Goal: Task Accomplishment & Management: Manage account settings

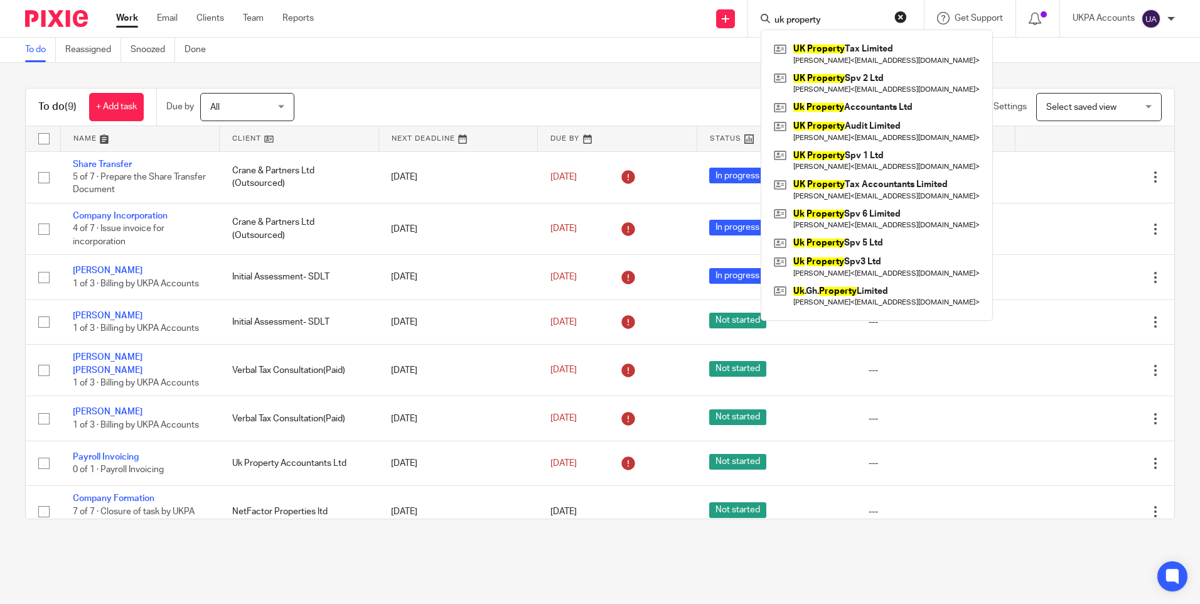
click at [35, 49] on link "To do" at bounding box center [40, 50] width 31 height 24
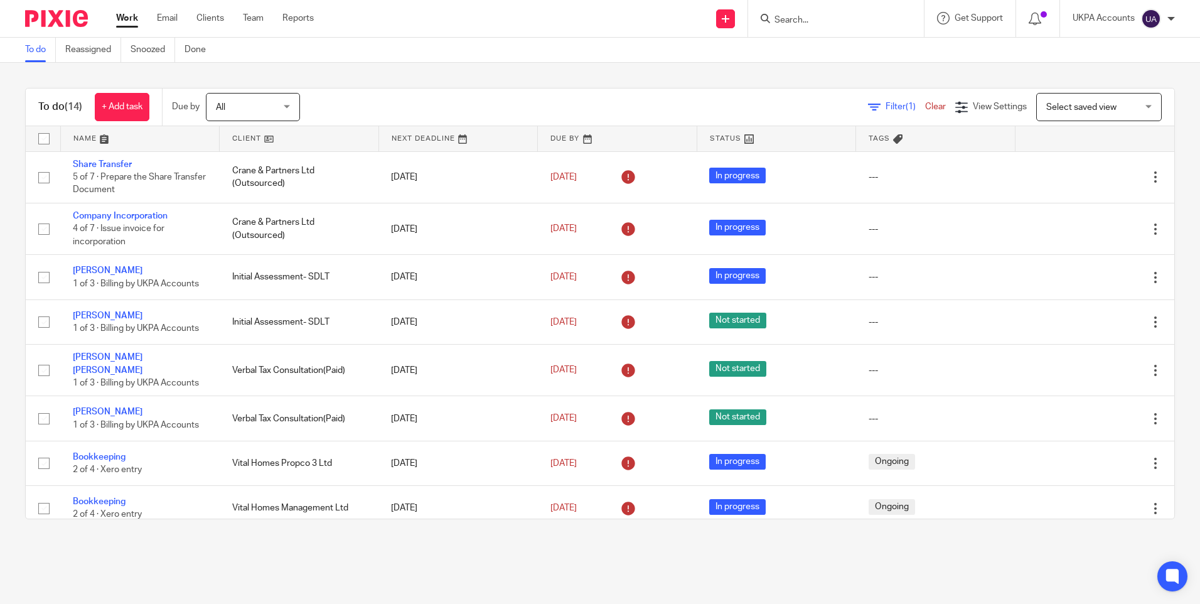
scroll to position [294, 0]
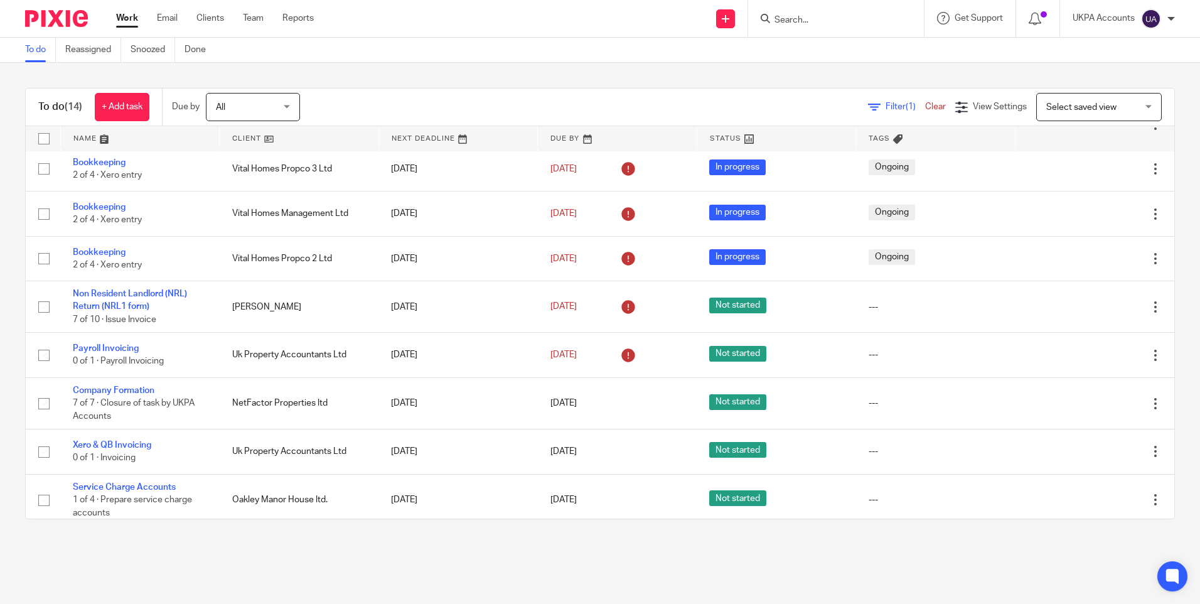
click at [797, 18] on input "Search" at bounding box center [829, 20] width 113 height 11
paste input "danielbarthold@aol.com"
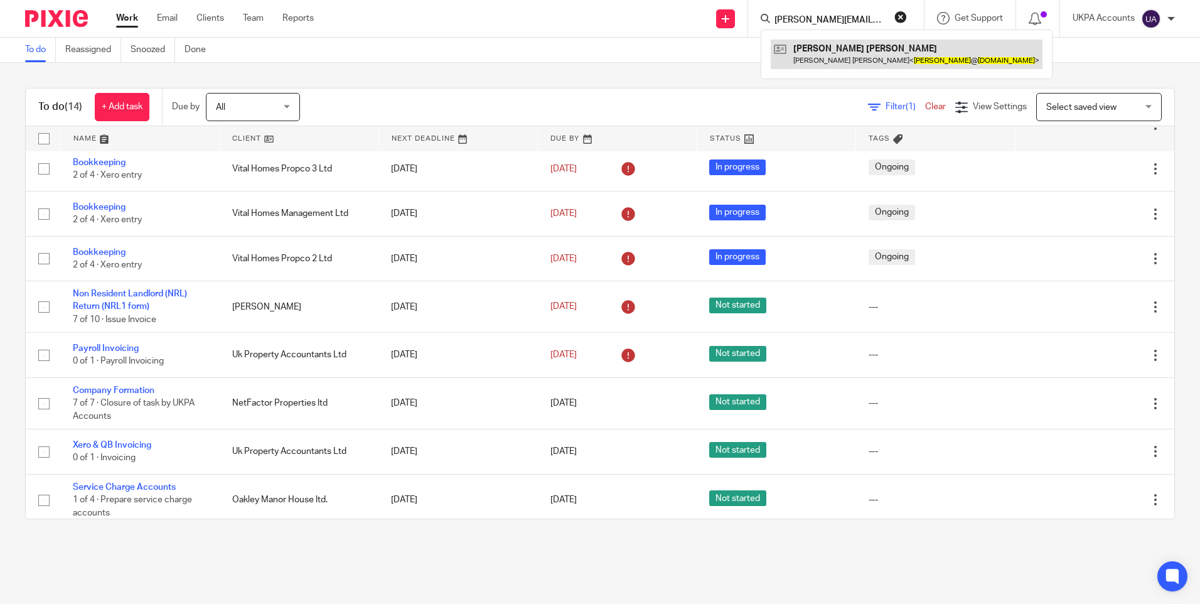
type input "danielbarthold@aol.com"
click at [816, 57] on link at bounding box center [907, 54] width 272 height 29
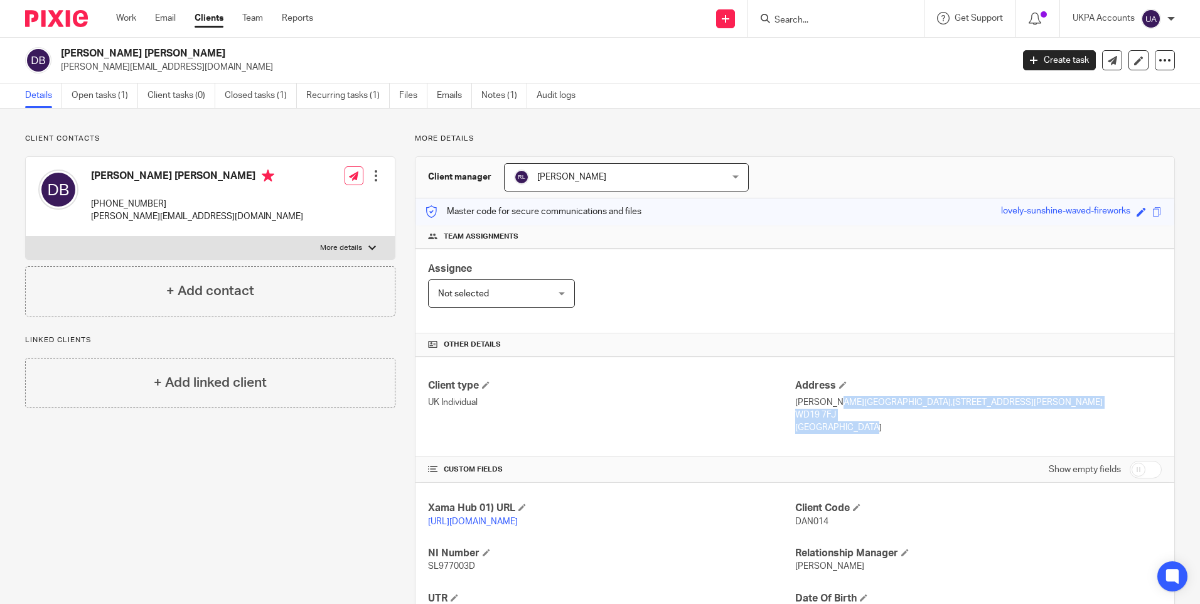
drag, startPoint x: 826, startPoint y: 429, endPoint x: 789, endPoint y: 407, distance: 43.4
click at [795, 407] on div "Address Bevan House,13, Tom Lake Way, WATFORD WD19 7FJ Germany" at bounding box center [978, 406] width 366 height 55
copy div "Bevan House,13, Tom Lake Way, WATFORD WD19 7FJ Germany"
click at [732, 425] on div "Client type UK Individual" at bounding box center [611, 406] width 366 height 55
click at [127, 19] on link "Work" at bounding box center [126, 18] width 20 height 13
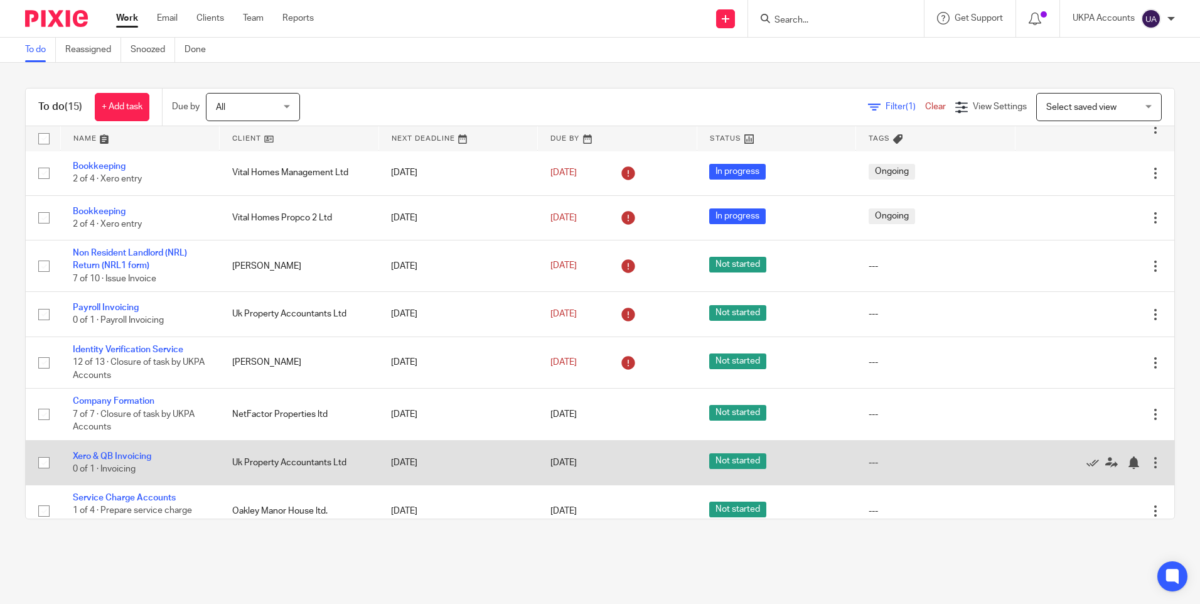
scroll to position [346, 0]
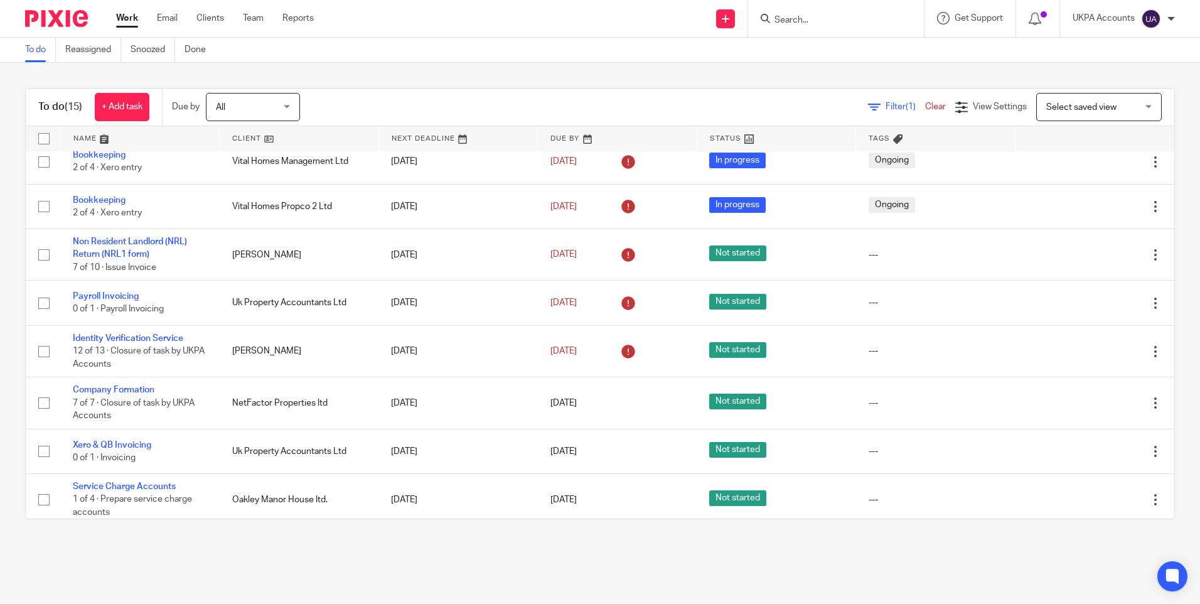
drag, startPoint x: 88, startPoint y: 483, endPoint x: 142, endPoint y: 542, distance: 80.0
click at [142, 542] on div "To do (15) + Add task Due by All All Today Tomorrow This week Next week This mo…" at bounding box center [600, 303] width 1200 height 481
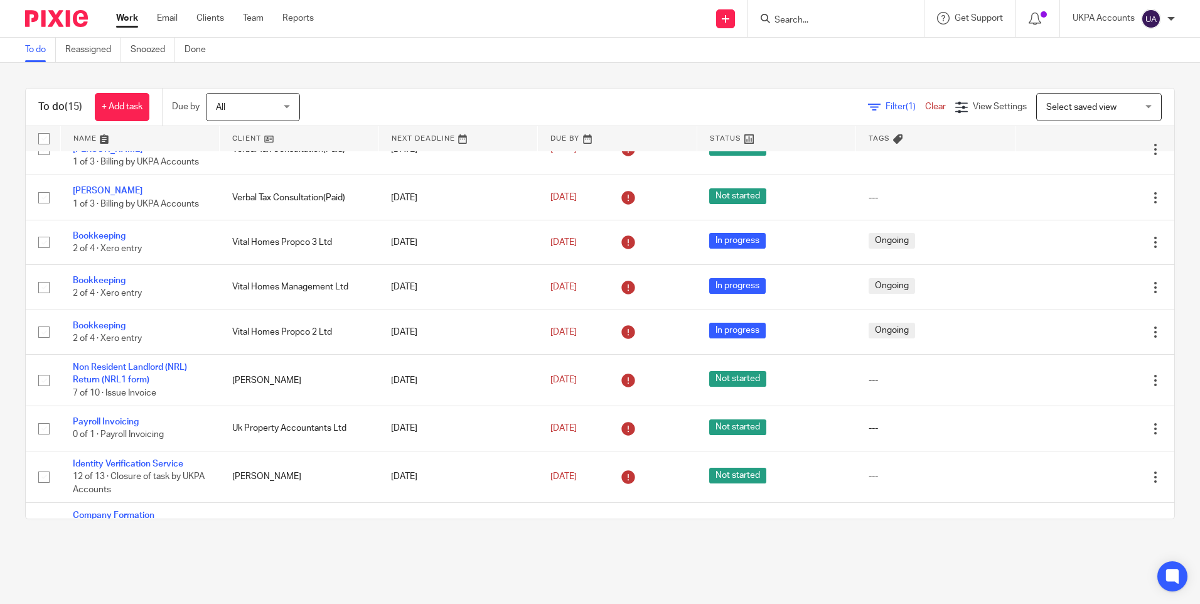
scroll to position [95, 0]
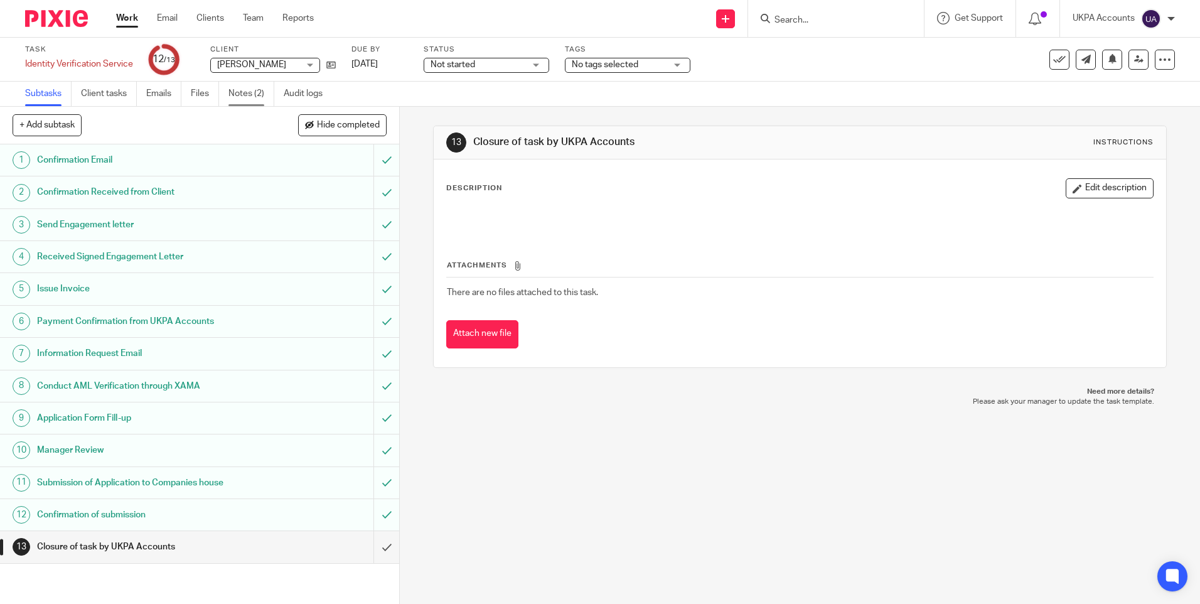
click at [257, 97] on link "Notes (2)" at bounding box center [251, 94] width 46 height 24
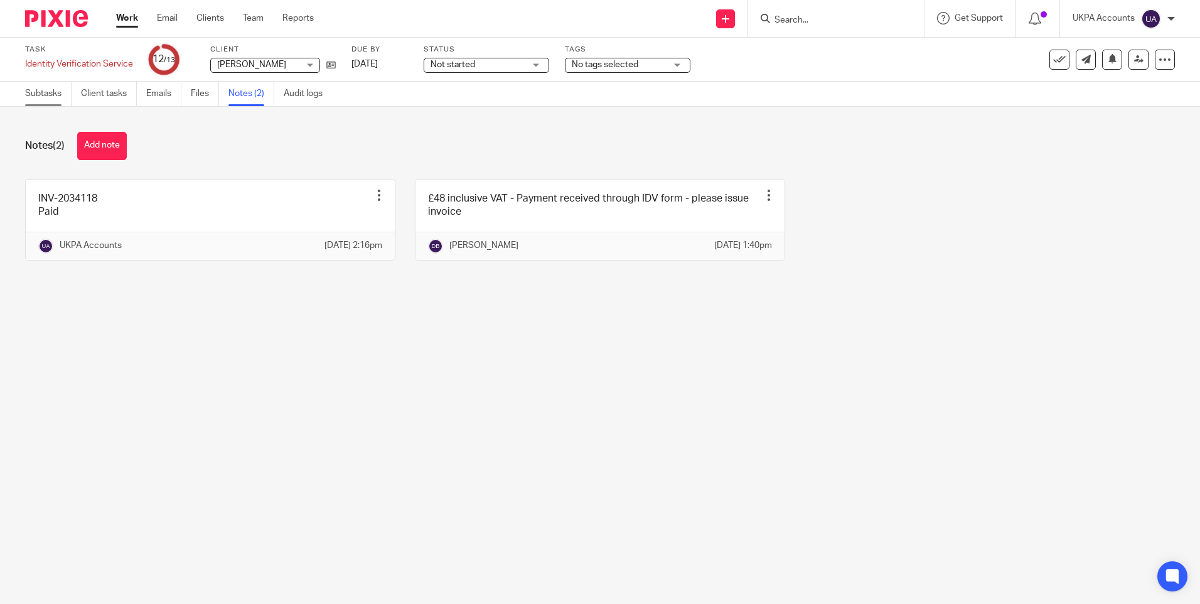
click at [51, 94] on link "Subtasks" at bounding box center [48, 94] width 46 height 24
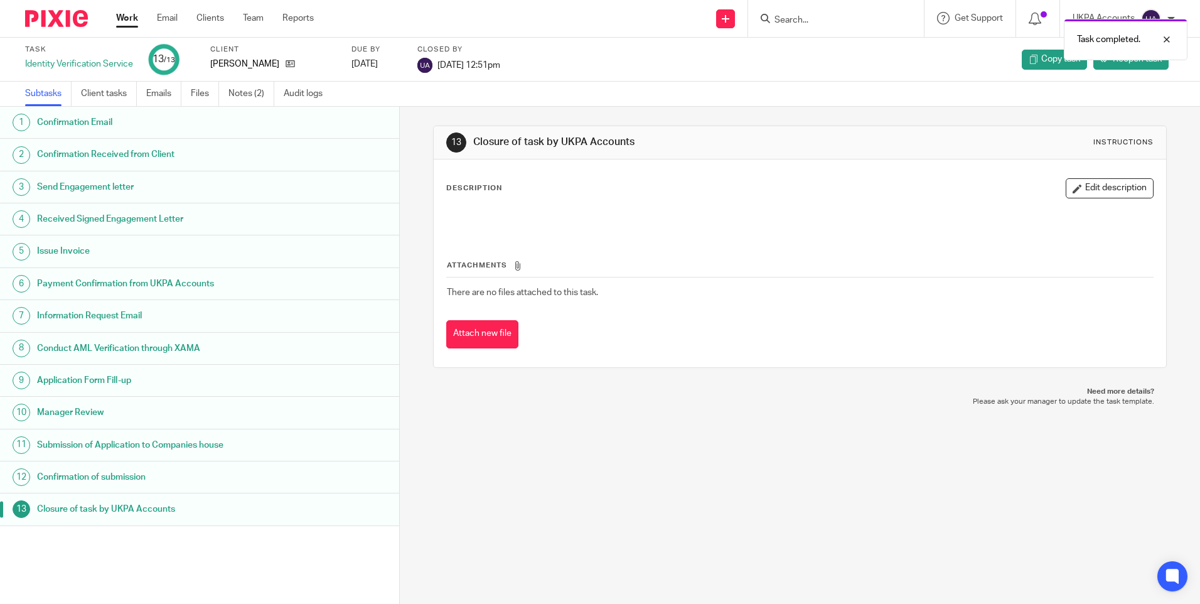
click at [124, 16] on link "Work" at bounding box center [127, 18] width 22 height 13
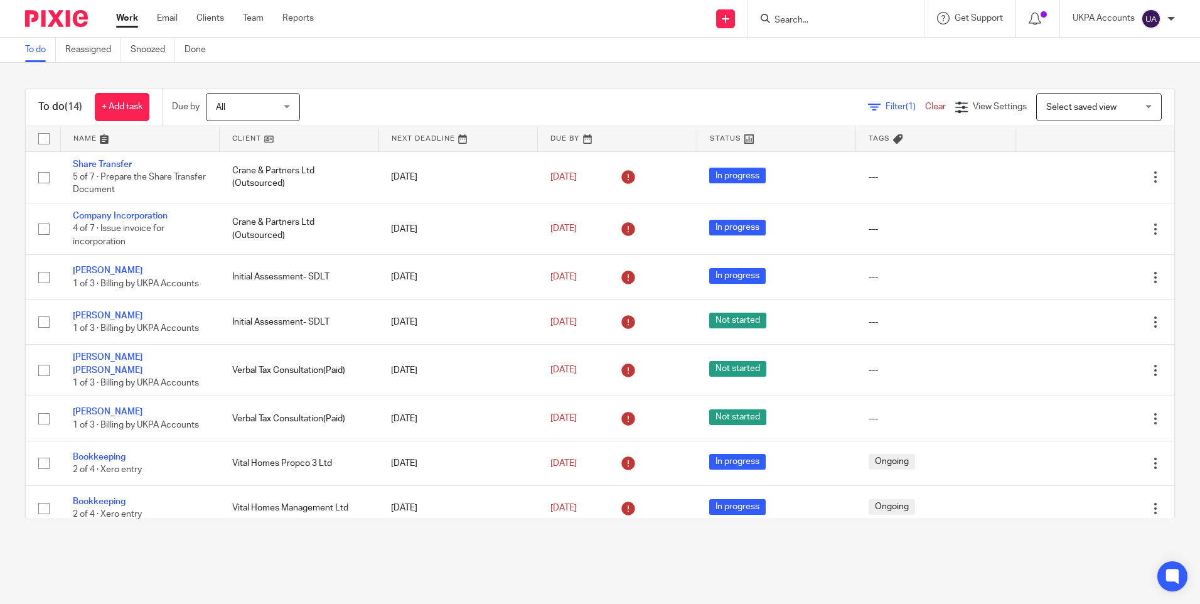
scroll to position [294, 0]
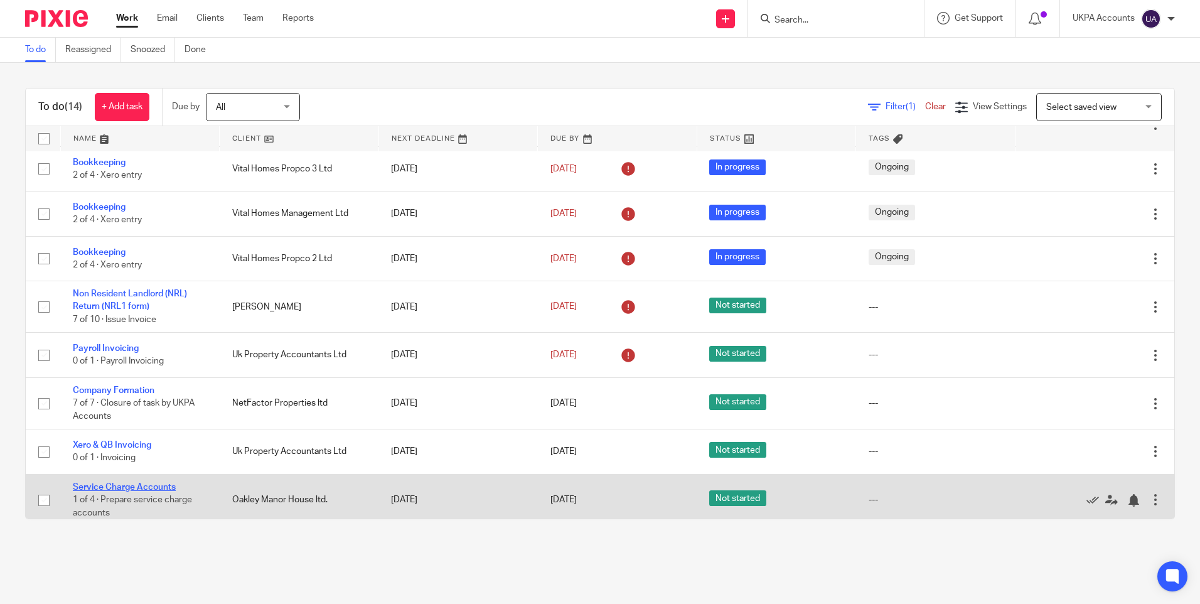
click at [120, 483] on link "Service Charge Accounts" at bounding box center [124, 487] width 103 height 9
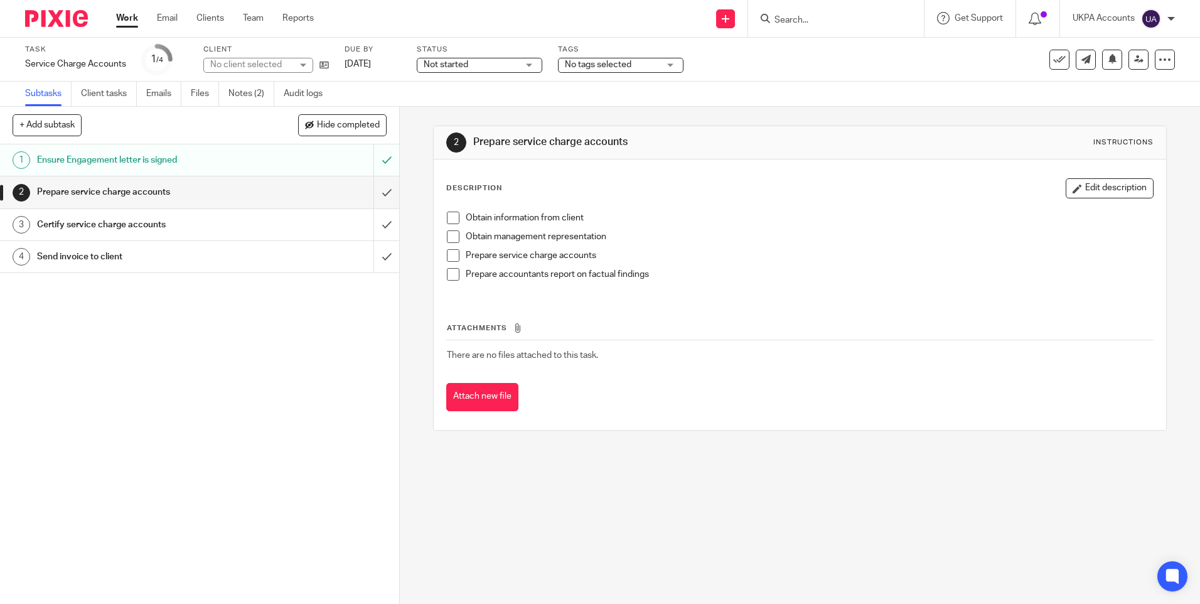
click at [254, 94] on link "Notes (2)" at bounding box center [251, 94] width 46 height 24
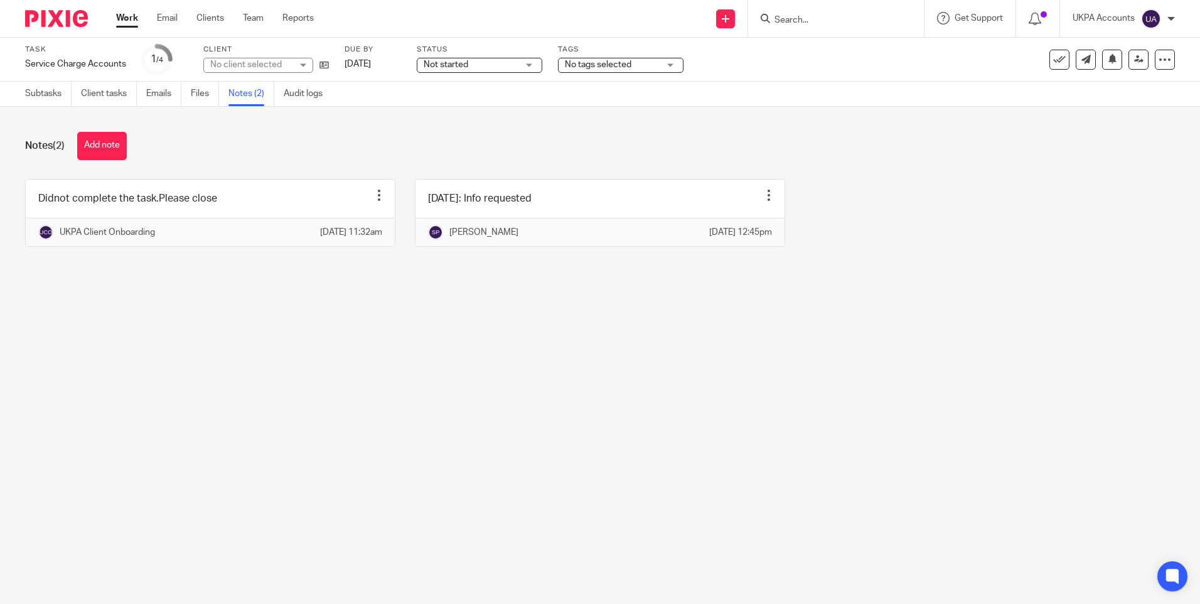
click at [313, 337] on main "Task Service Charge Accounts Save Service Charge Accounts 1 /4 Client No client…" at bounding box center [600, 302] width 1200 height 604
click at [1053, 60] on icon at bounding box center [1059, 59] width 13 height 13
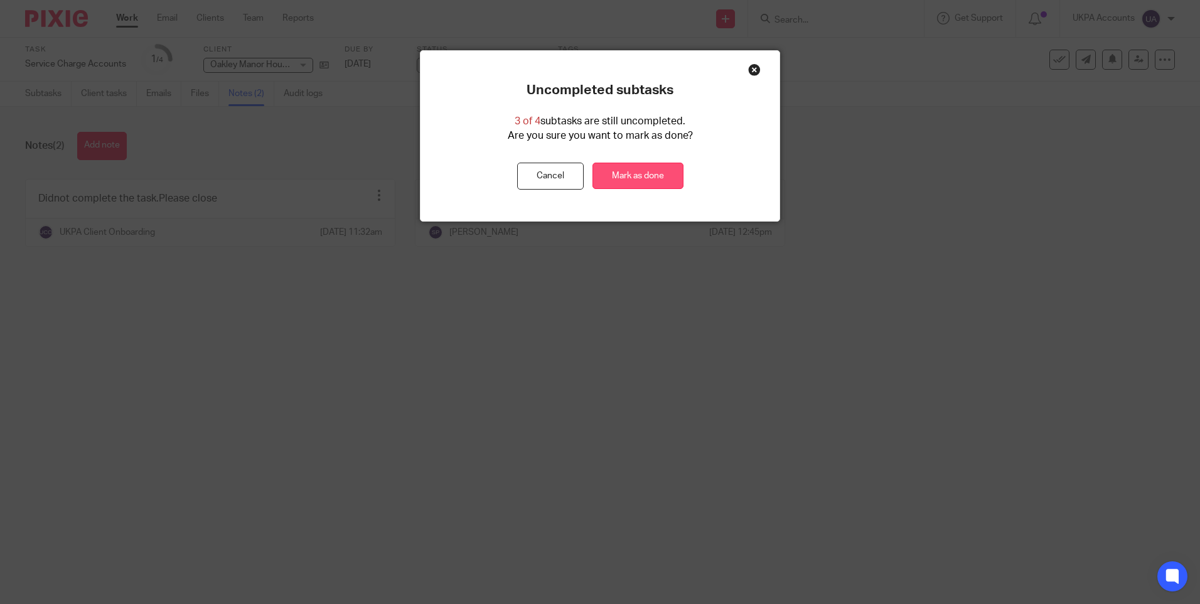
click at [658, 178] on link "Mark as done" at bounding box center [637, 176] width 91 height 27
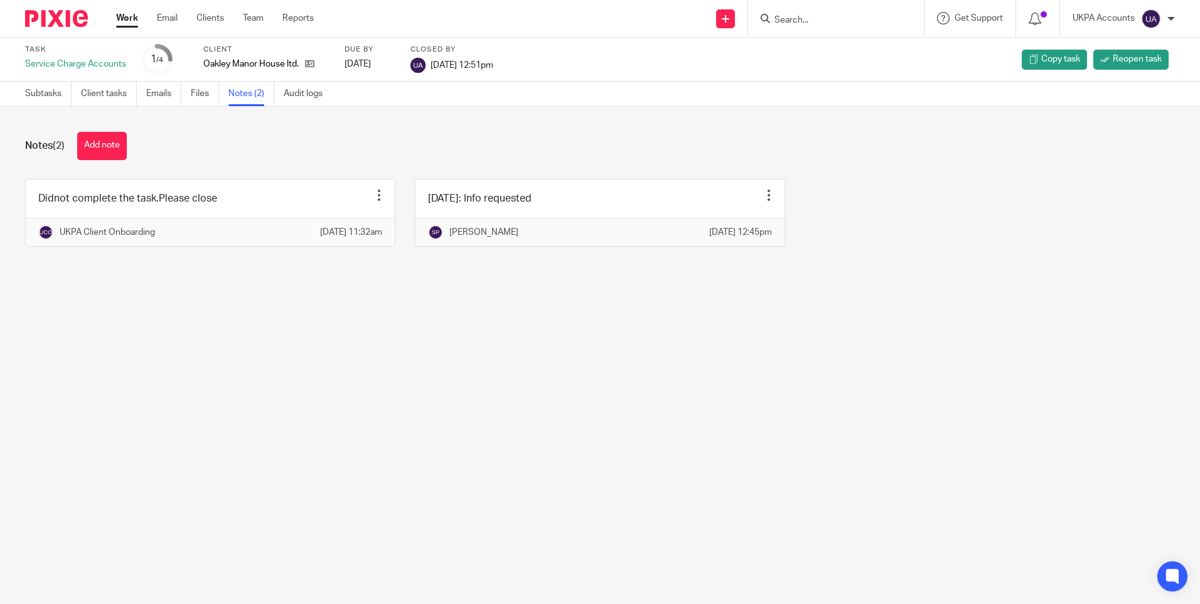
click at [128, 18] on link "Work" at bounding box center [127, 18] width 22 height 13
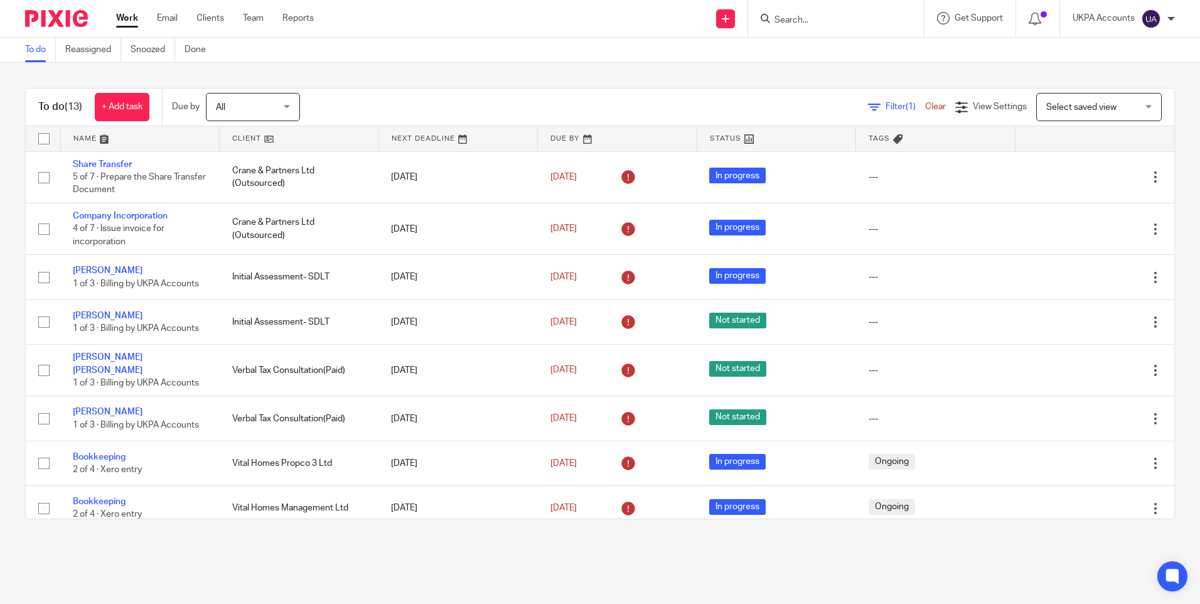
scroll to position [243, 0]
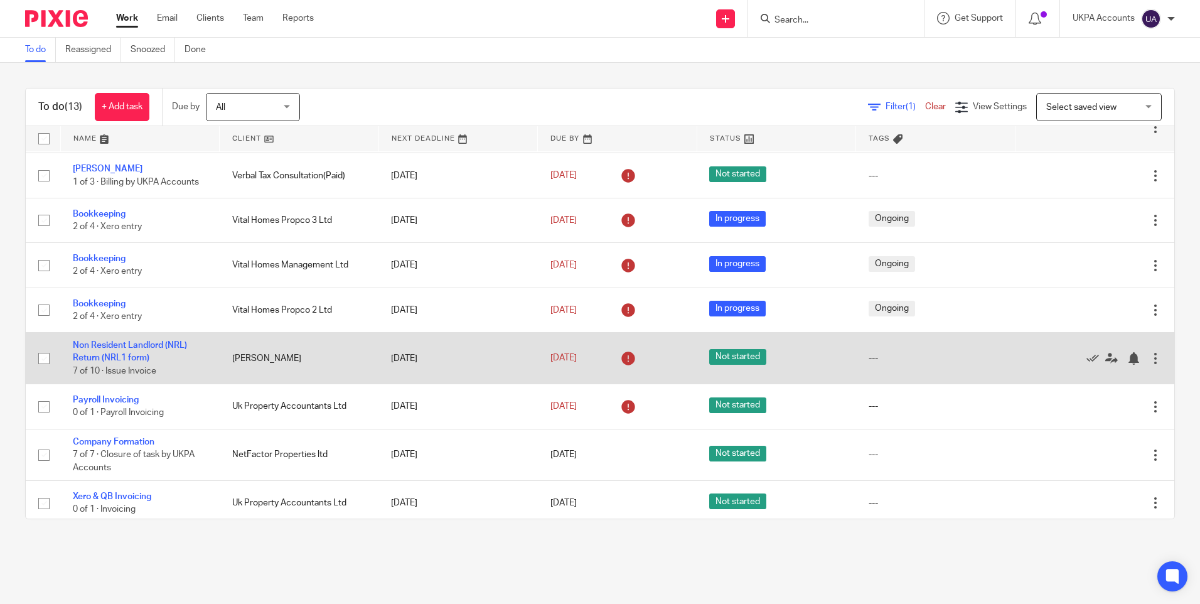
click at [105, 345] on td "Non Resident Landlord (NRL) Return (NRL1 form) 7 of 10 · Issue Invoice" at bounding box center [139, 358] width 159 height 51
click at [126, 341] on link "Non Resident Landlord (NRL) Return (NRL1 form)" at bounding box center [130, 351] width 114 height 21
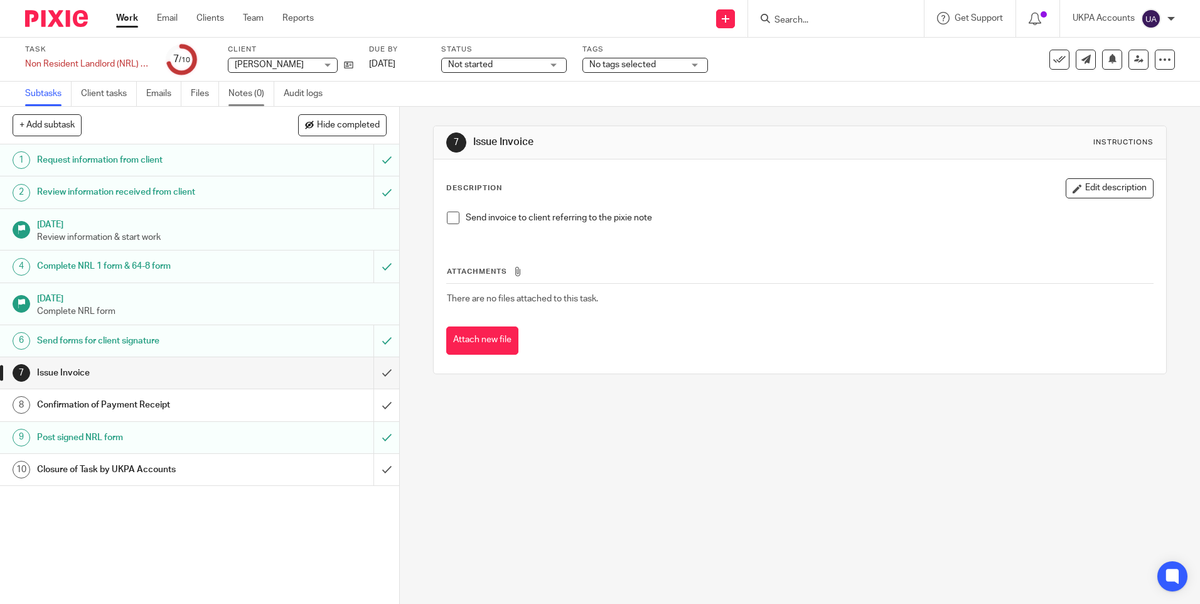
click at [254, 94] on link "Notes (0)" at bounding box center [251, 94] width 46 height 24
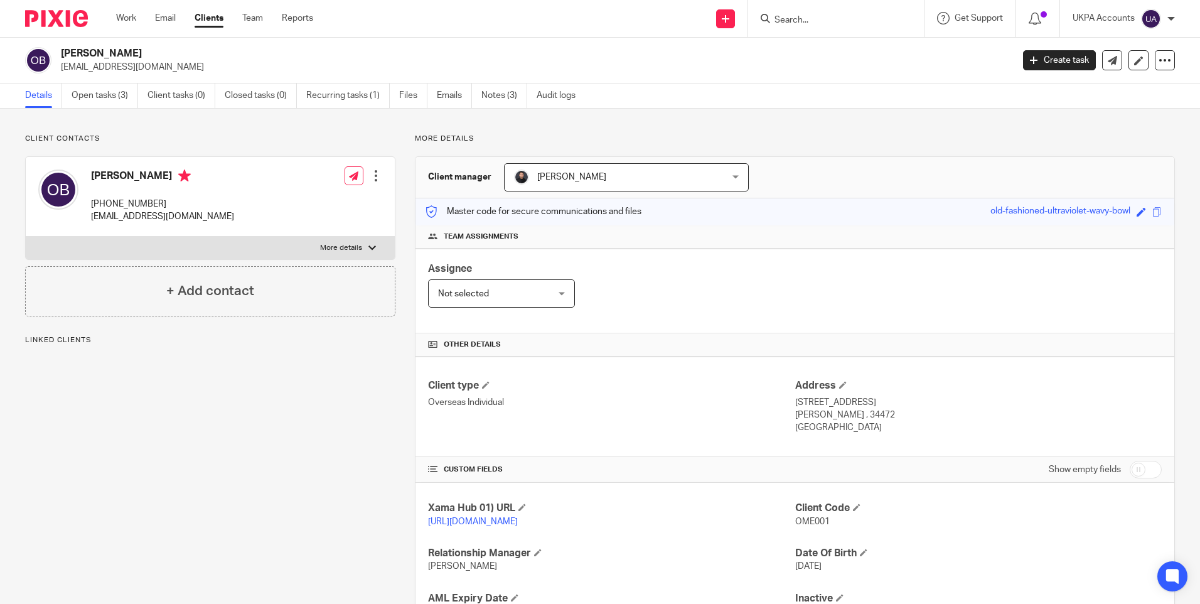
click at [257, 369] on div "Client contacts [PERSON_NAME] [PHONE_NUMBER] [EMAIL_ADDRESS][DOMAIN_NAME] Edit …" at bounding box center [201, 408] width 390 height 548
click at [130, 55] on h2 "[PERSON_NAME]" at bounding box center [438, 53] width 754 height 13
copy div "[PERSON_NAME]"
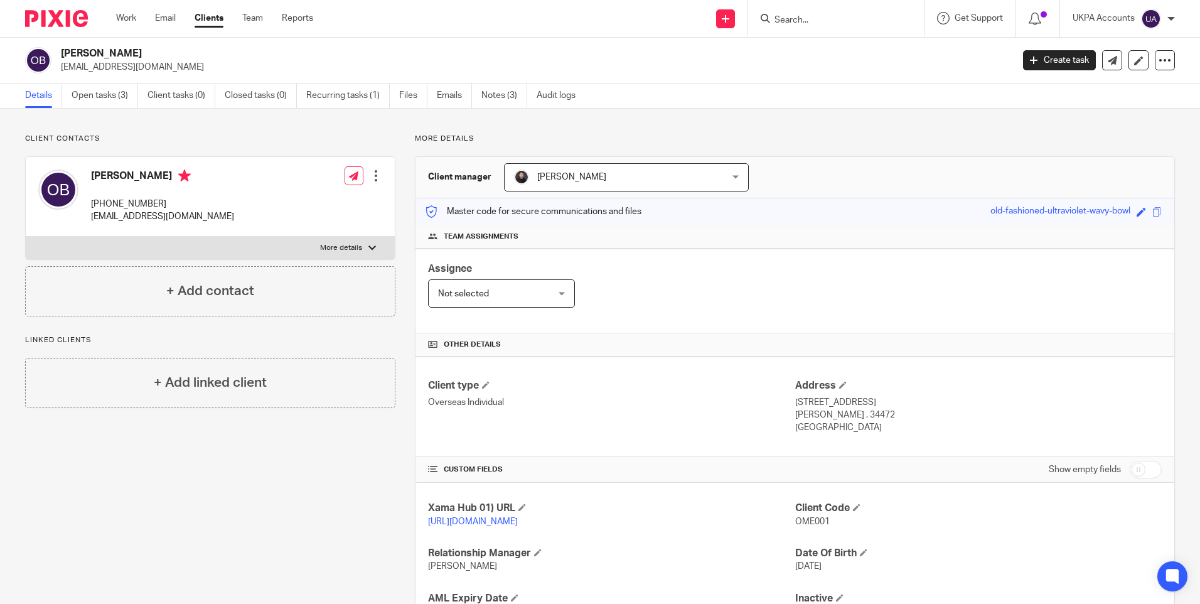
click at [332, 138] on p "Client contacts" at bounding box center [210, 139] width 370 height 10
click at [100, 58] on h2 "[PERSON_NAME]" at bounding box center [438, 53] width 754 height 13
click at [100, 58] on h2 "Omer Ibrahim Bala" at bounding box center [438, 53] width 754 height 13
copy div "Omer Ibrahim Bala"
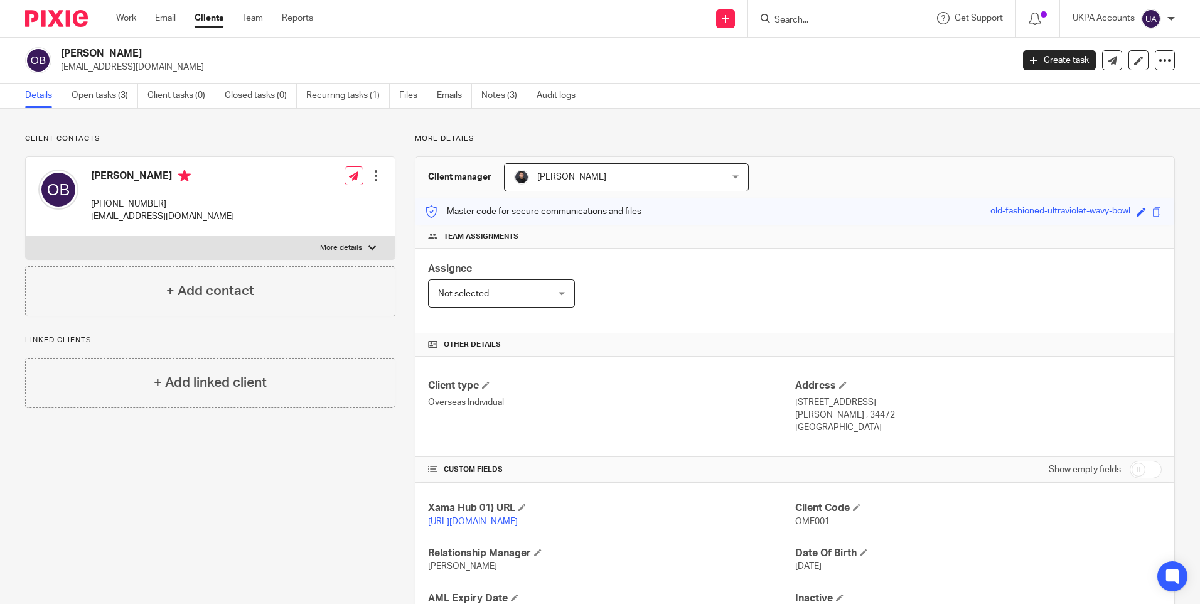
click at [811, 521] on span "OME001" at bounding box center [812, 521] width 35 height 9
copy span "OME001"
click at [133, 69] on p "balalah.ibrahim70@gmail.com" at bounding box center [532, 67] width 943 height 13
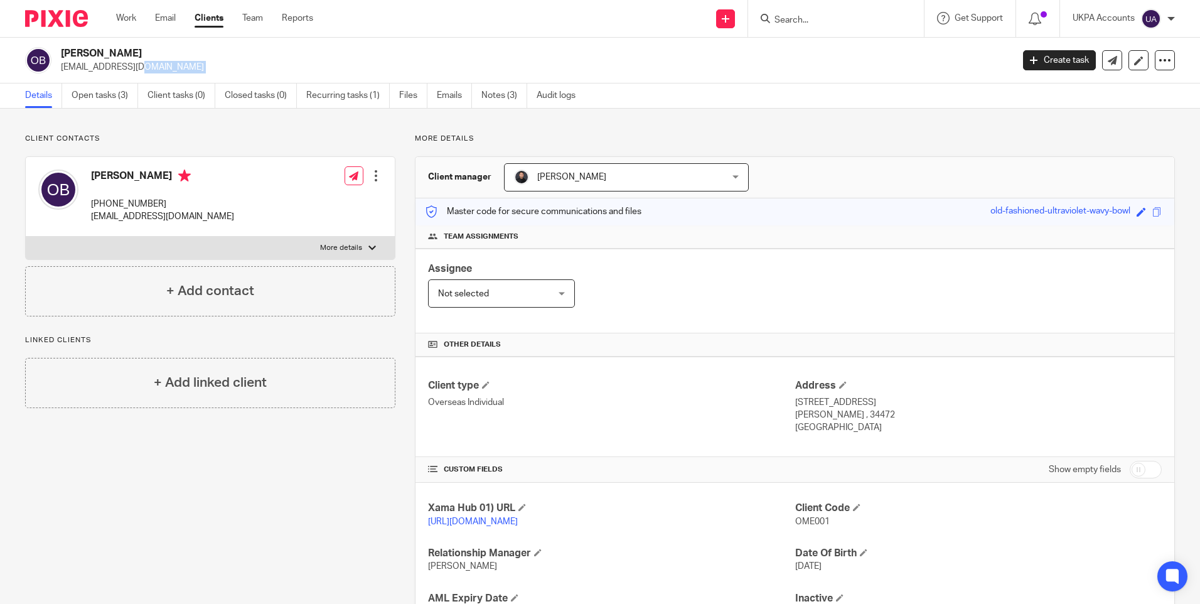
click at [133, 69] on p "balalah.ibrahim70@gmail.com" at bounding box center [532, 67] width 943 height 13
copy main "balalah.ibrahim70@gmail.com Create task Update from Companies House Export data…"
drag, startPoint x: 91, startPoint y: 202, endPoint x: 175, endPoint y: 205, distance: 84.1
click at [175, 205] on p "+966-5-524-21062" at bounding box center [162, 204] width 143 height 13
copy p "+966-5-524-21062"
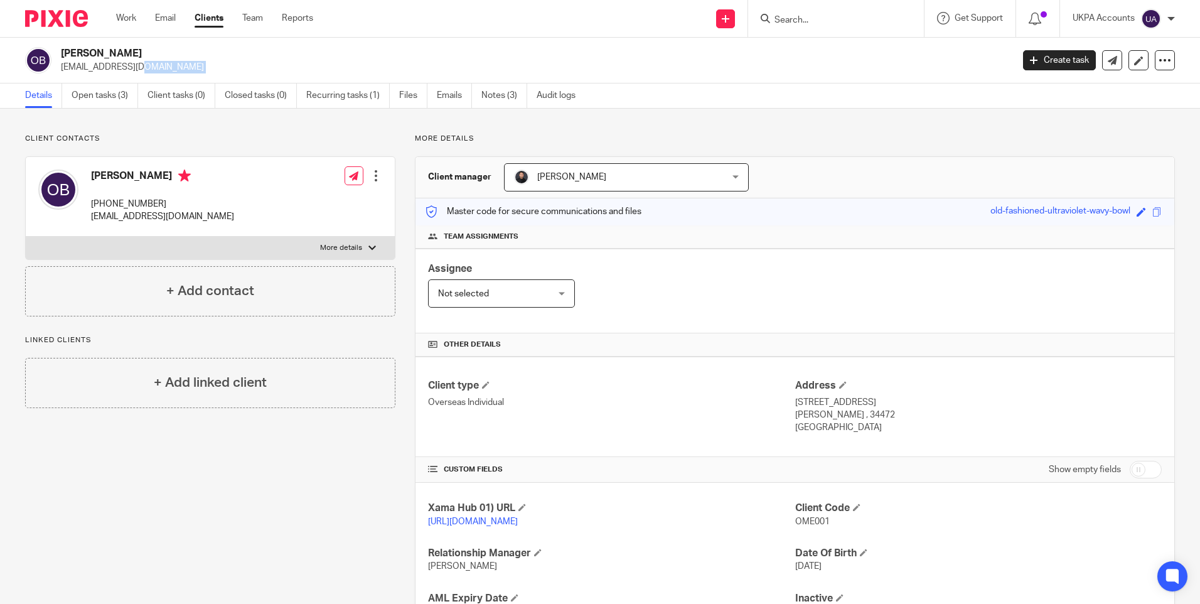
drag, startPoint x: 790, startPoint y: 402, endPoint x: 870, endPoint y: 405, distance: 80.4
click at [870, 405] on p "320 Mubarraz Street, Gharb Adh Dhahran District" at bounding box center [978, 402] width 366 height 13
copy p "320 Mubarraz Street"
click at [885, 403] on p "320 Mubarraz Street, Gharb Adh Dhahran District" at bounding box center [978, 402] width 366 height 13
drag, startPoint x: 875, startPoint y: 402, endPoint x: 986, endPoint y: 405, distance: 111.1
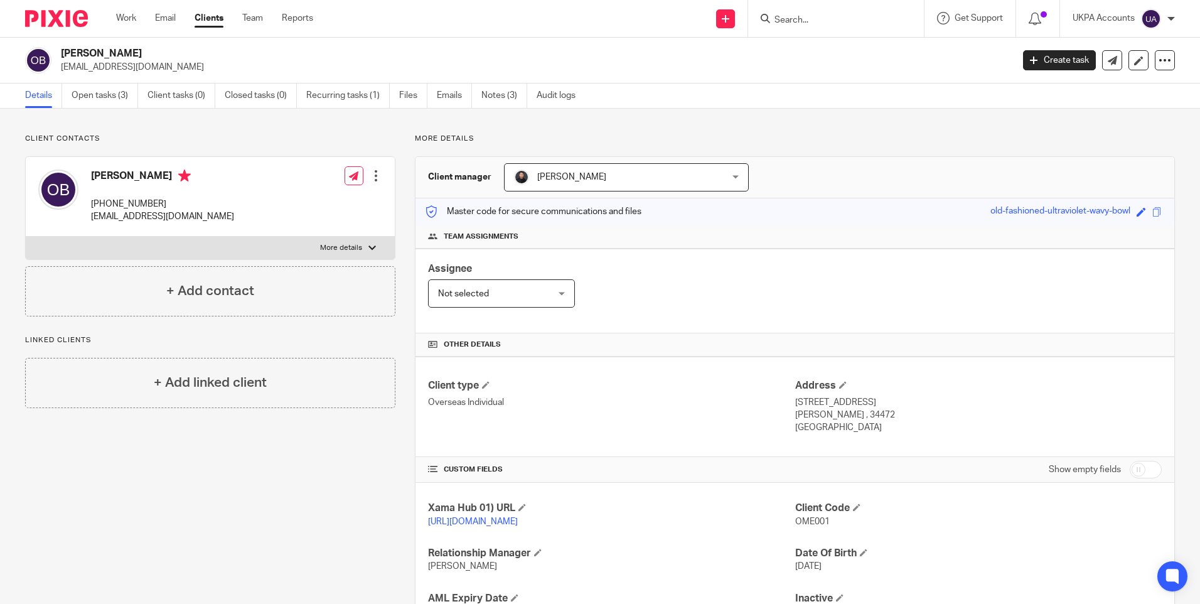
click at [986, 405] on p "320 Mubarraz Street, Gharb Adh Dhahran District" at bounding box center [978, 402] width 366 height 13
copy p "Gharb Adh Dhahran District"
click at [803, 411] on p "Dhahran , 34472" at bounding box center [978, 415] width 366 height 13
copy p "Dhahran"
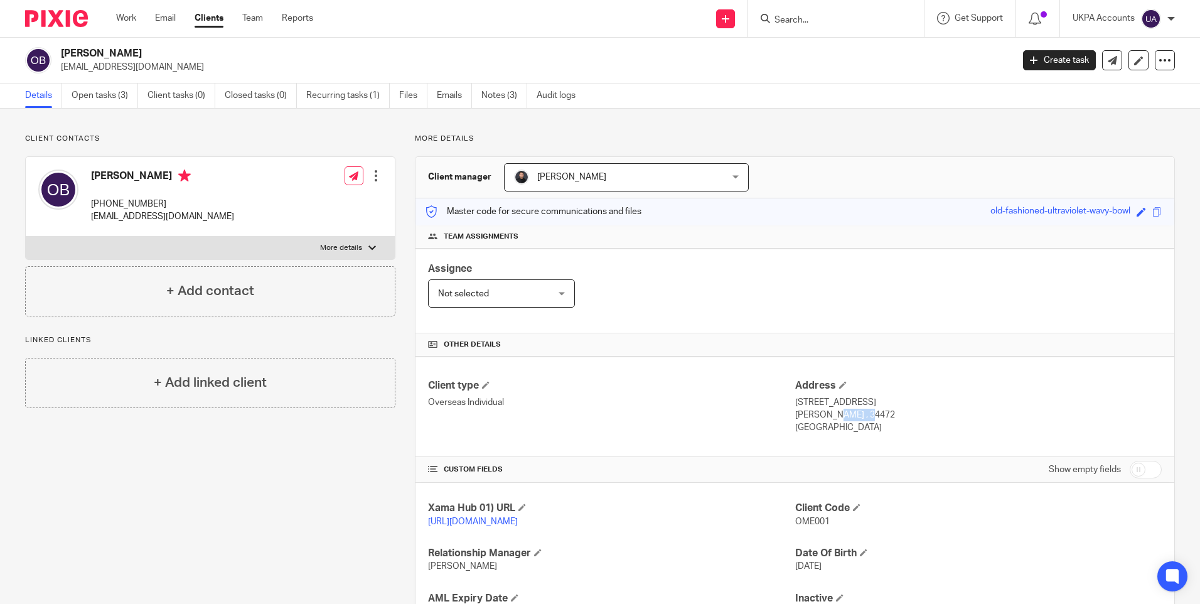
drag, startPoint x: 830, startPoint y: 414, endPoint x: 853, endPoint y: 417, distance: 23.4
click at [853, 417] on p "Dhahran , 34472" at bounding box center [978, 415] width 366 height 13
copy p "34472"
click at [817, 424] on p "Kingdom of Saudi Arabia" at bounding box center [978, 427] width 366 height 13
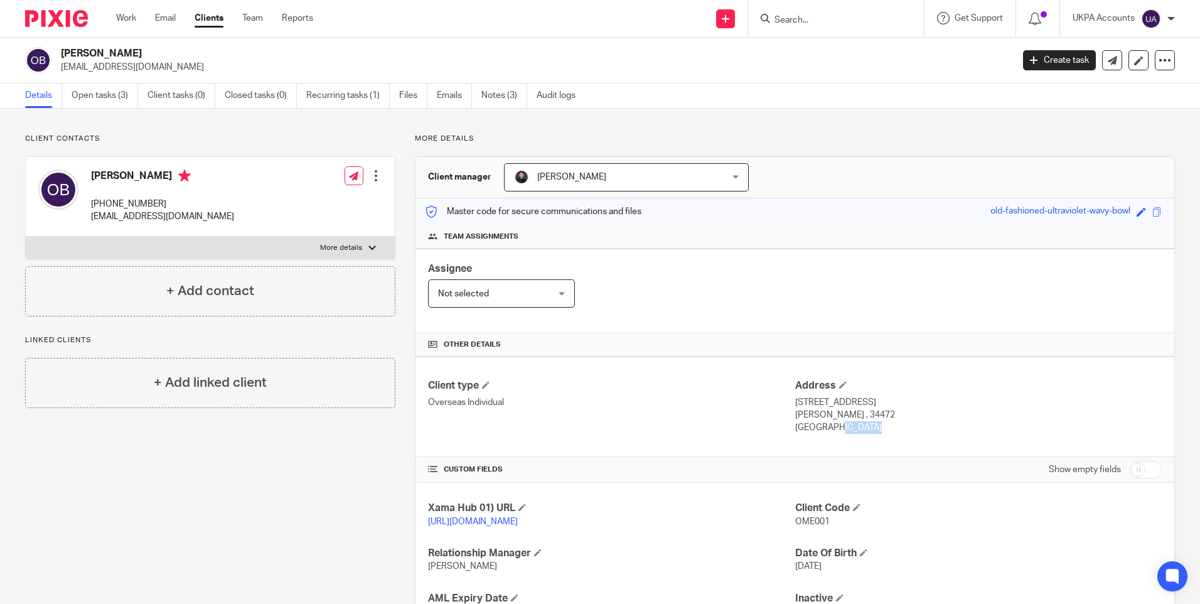
click at [817, 424] on p "Kingdom of Saudi Arabia" at bounding box center [978, 427] width 366 height 13
copy div "Kingdom of Saudi Arabia"
click at [506, 101] on link "Notes (3)" at bounding box center [504, 95] width 46 height 24
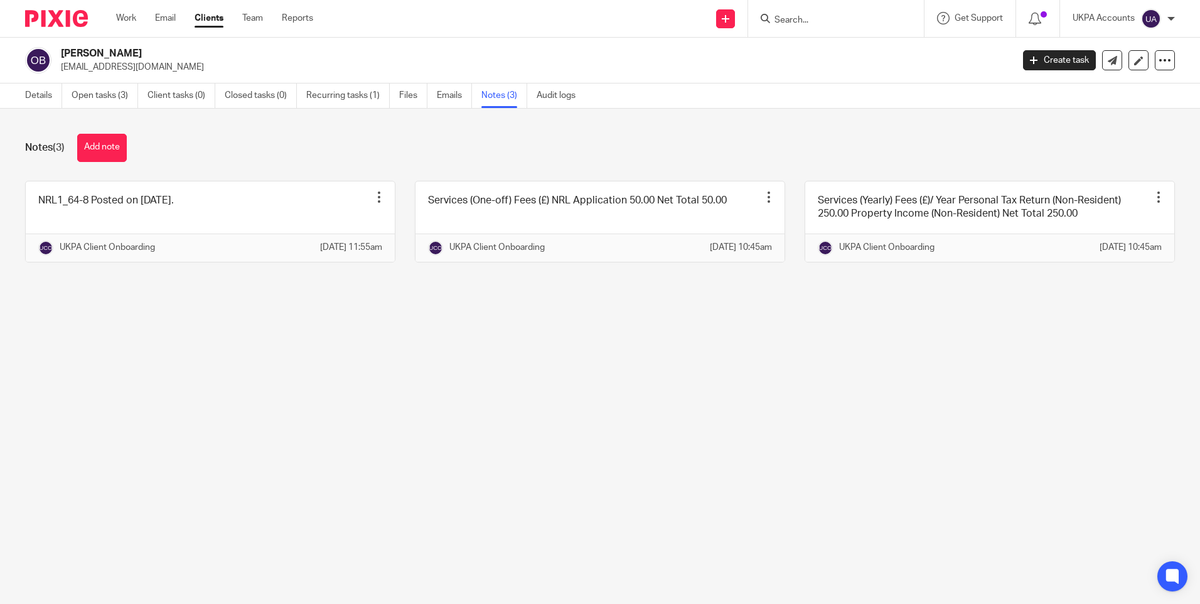
click at [466, 402] on main "[PERSON_NAME] [EMAIL_ADDRESS][DOMAIN_NAME] Create task Update from Companies Ho…" at bounding box center [600, 302] width 1200 height 604
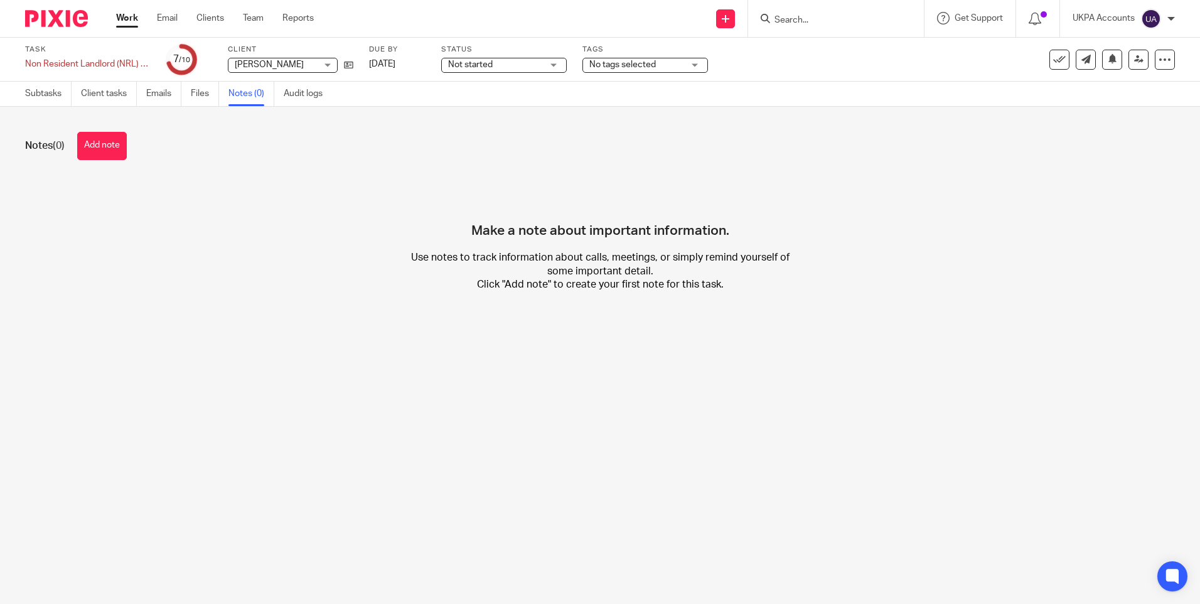
click at [371, 176] on div "Notes (0) Add note Make a note about important information. Use notes to track …" at bounding box center [600, 221] width 1200 height 229
click at [612, 310] on div "Make a note about important information. Use notes to track information about c…" at bounding box center [600, 245] width 1150 height 132
click at [99, 145] on button "Add note" at bounding box center [102, 146] width 50 height 28
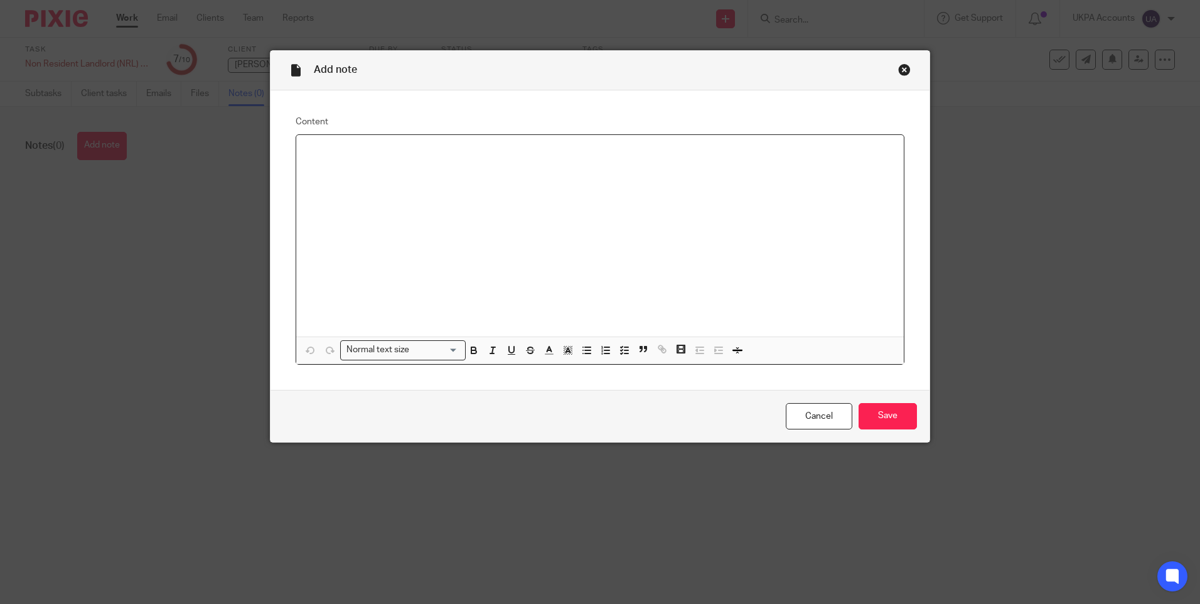
paste div
click at [884, 412] on input "Save" at bounding box center [887, 416] width 58 height 27
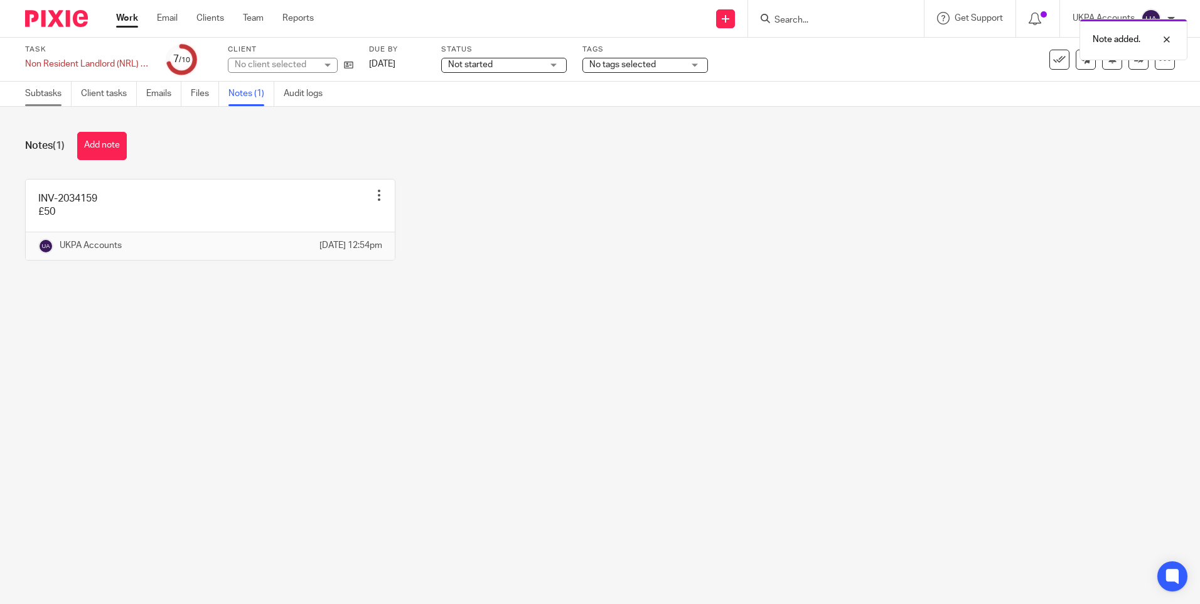
click at [60, 93] on link "Subtasks" at bounding box center [48, 94] width 46 height 24
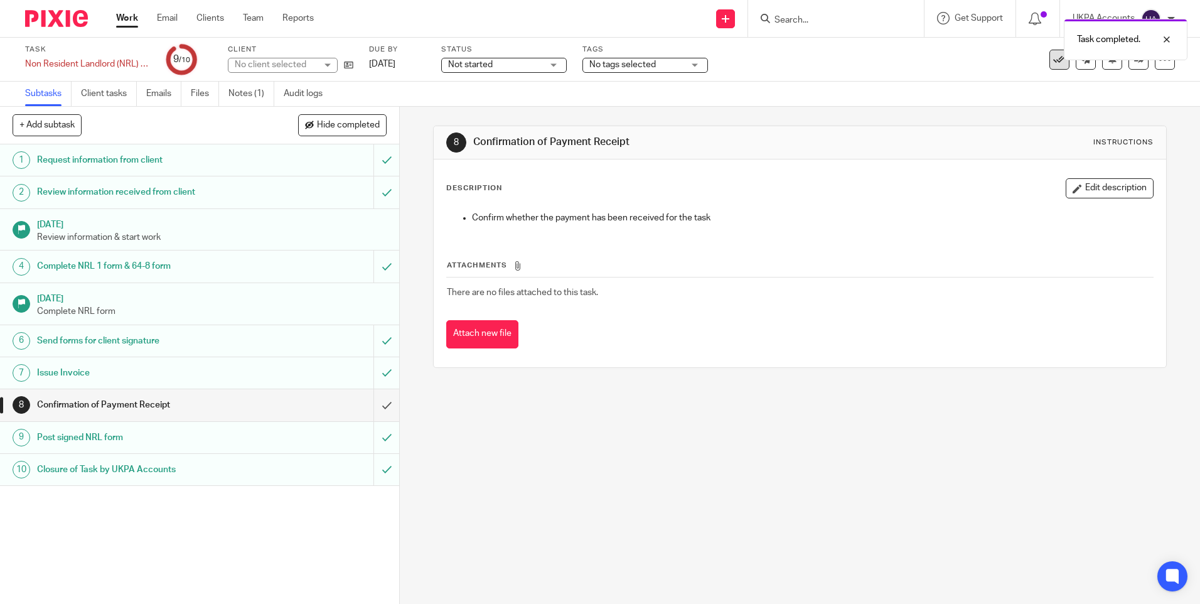
click at [1053, 64] on icon at bounding box center [1059, 59] width 13 height 13
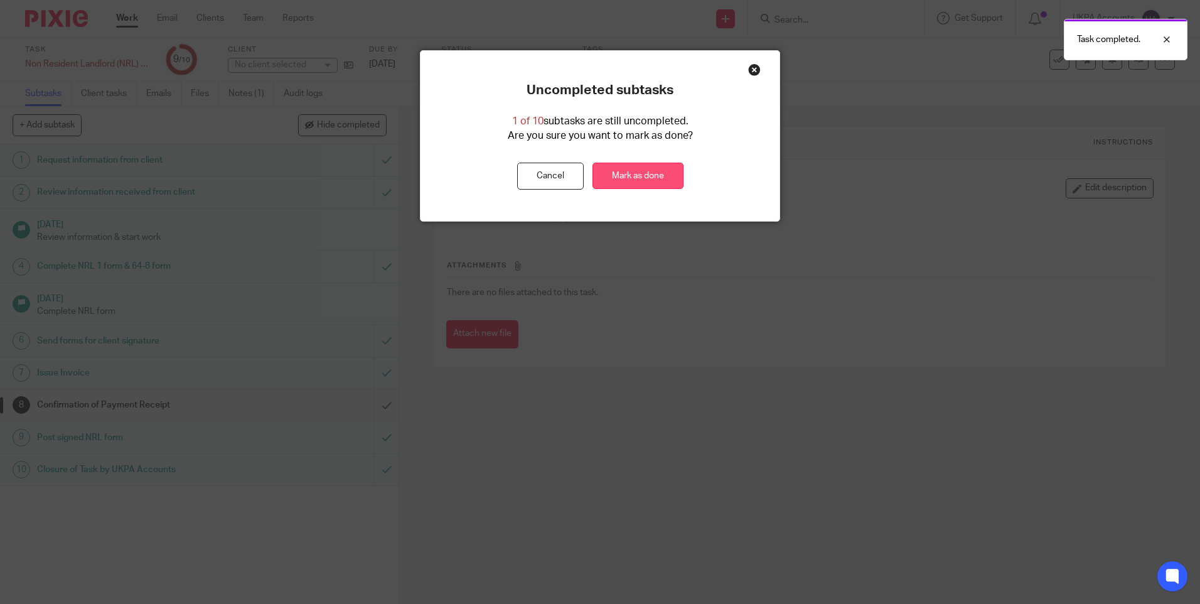
click at [622, 174] on link "Mark as done" at bounding box center [637, 176] width 91 height 27
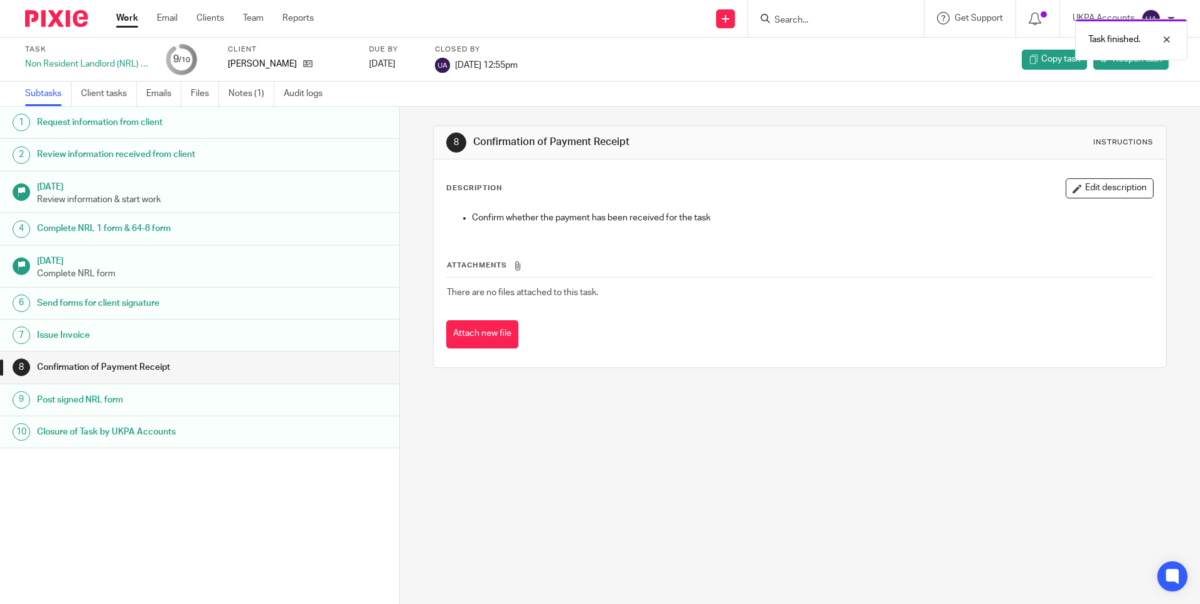
click at [133, 17] on link "Work" at bounding box center [127, 18] width 22 height 13
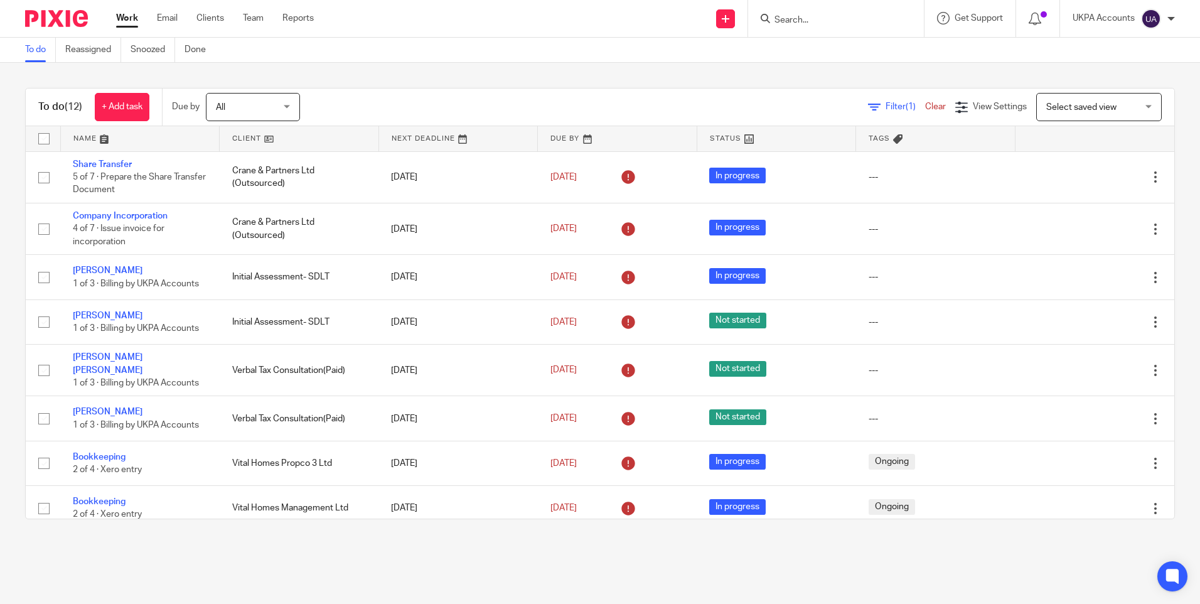
scroll to position [191, 0]
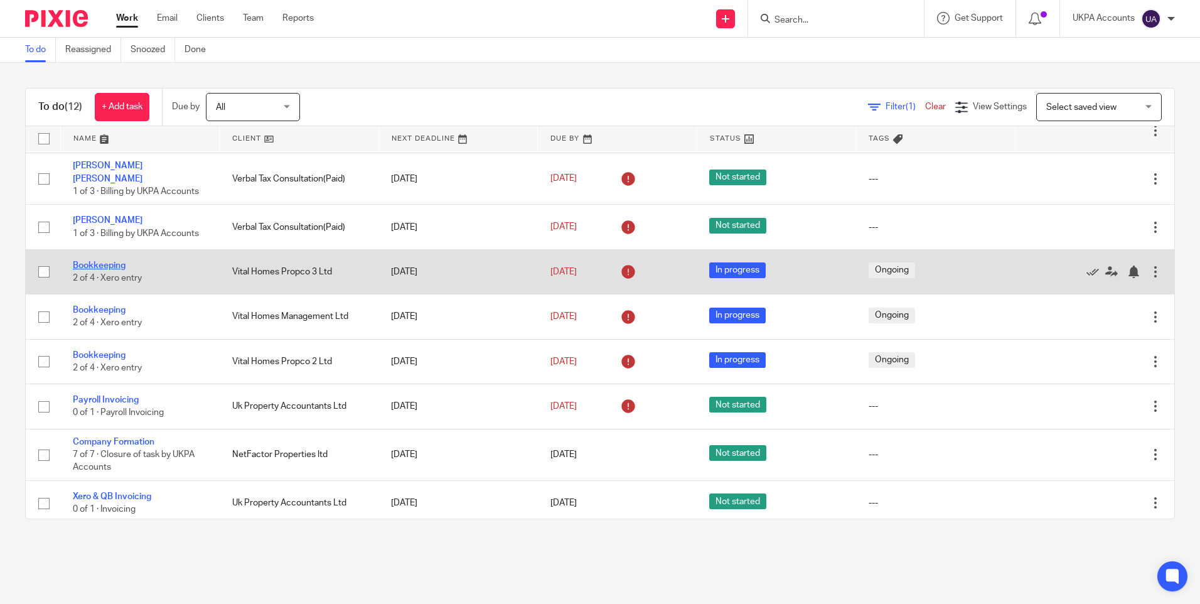
click at [109, 261] on link "Bookkeeping" at bounding box center [99, 265] width 53 height 9
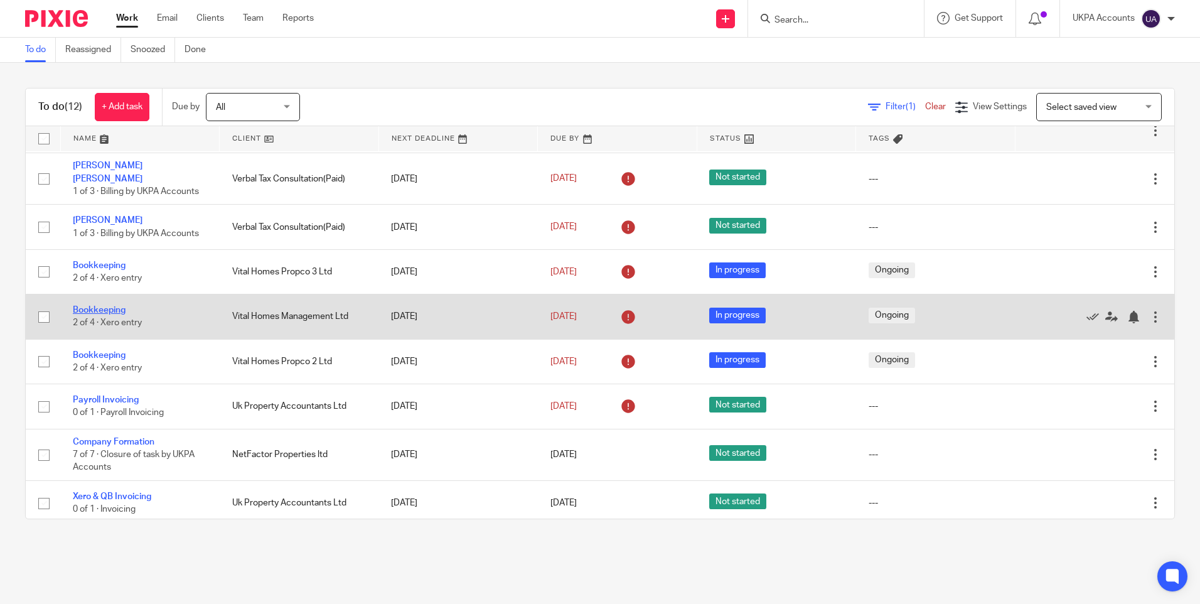
click at [109, 306] on link "Bookkeeping" at bounding box center [99, 310] width 53 height 9
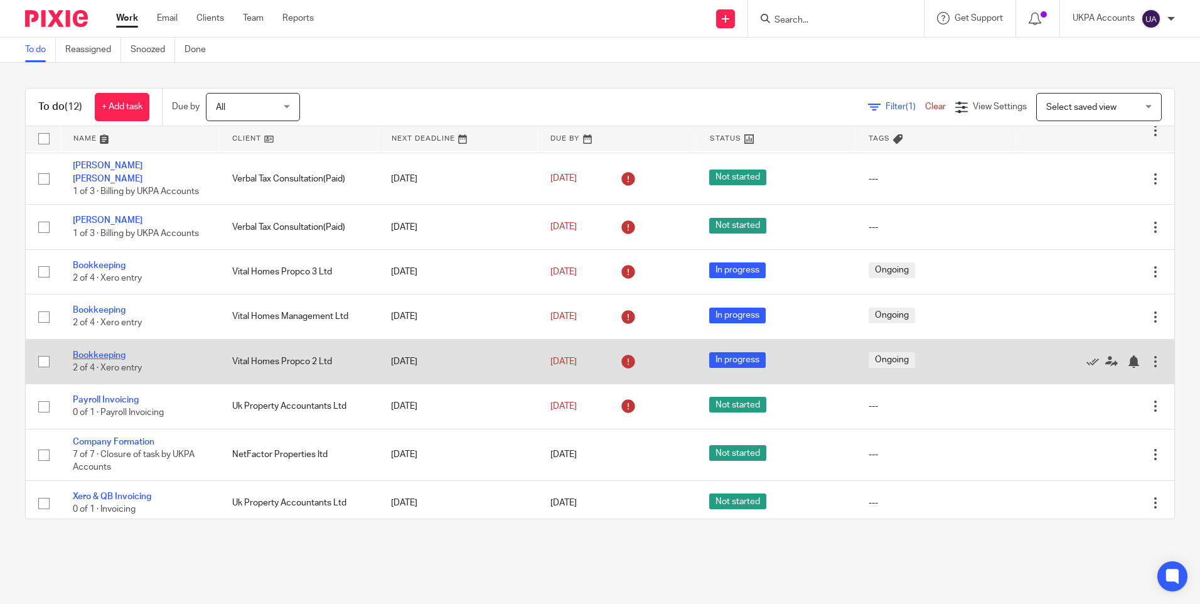
click at [105, 351] on link "Bookkeeping" at bounding box center [99, 355] width 53 height 9
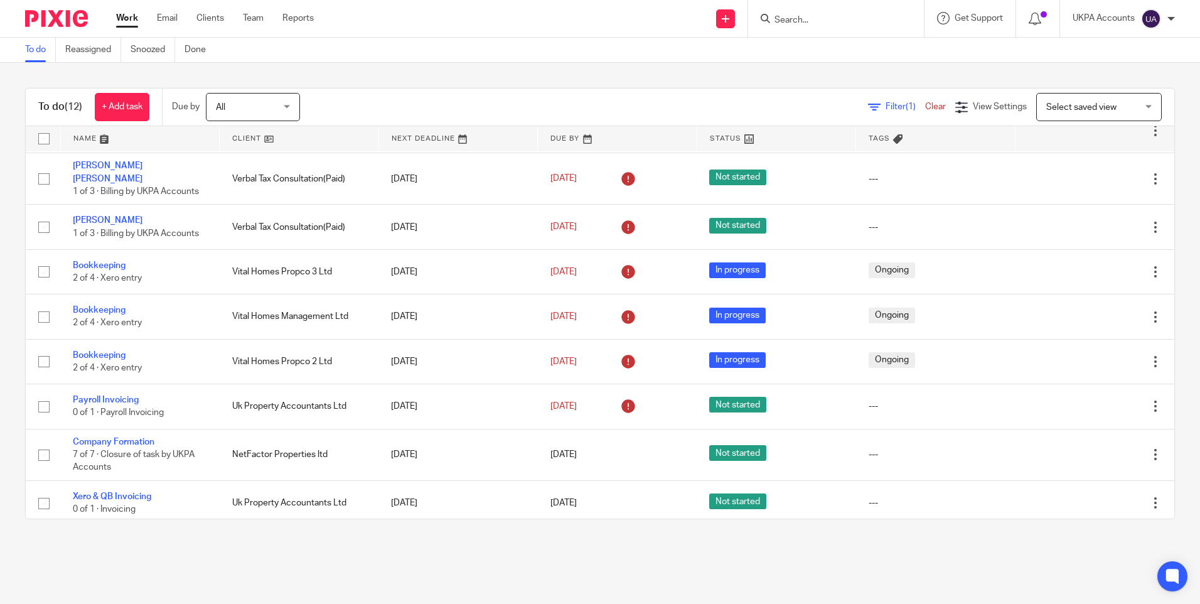
click at [132, 19] on link "Work" at bounding box center [127, 18] width 22 height 13
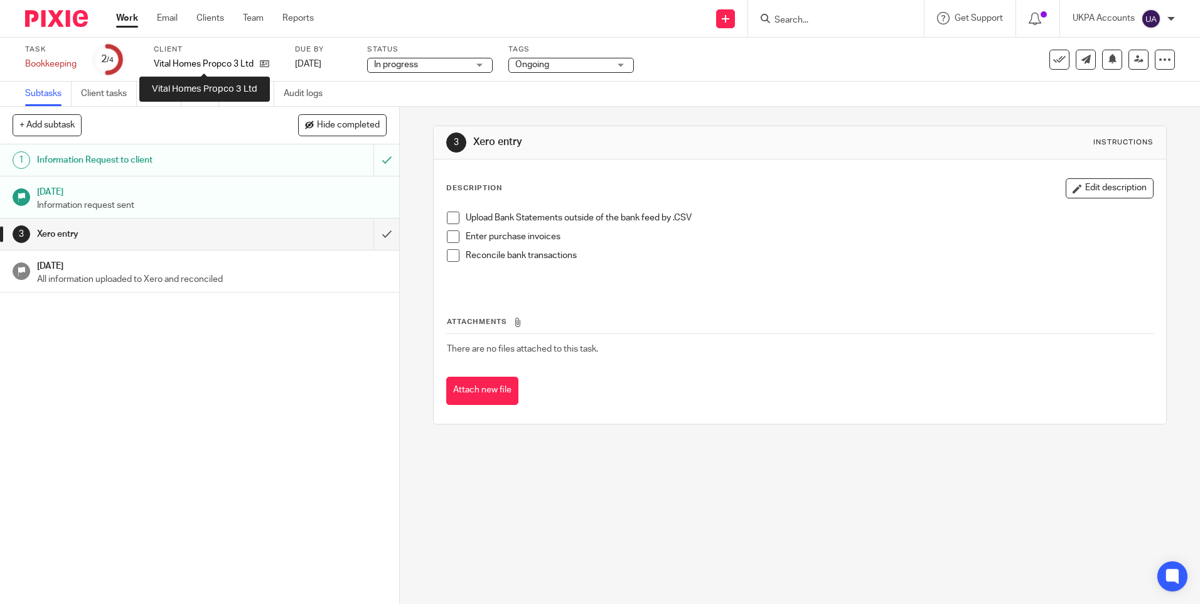
click at [208, 63] on p "Vital Homes Propco 3 Ltd" at bounding box center [204, 64] width 100 height 13
copy div "Vital Homes Propco 3 Ltd"
click at [254, 94] on link "Notes (0)" at bounding box center [251, 94] width 46 height 24
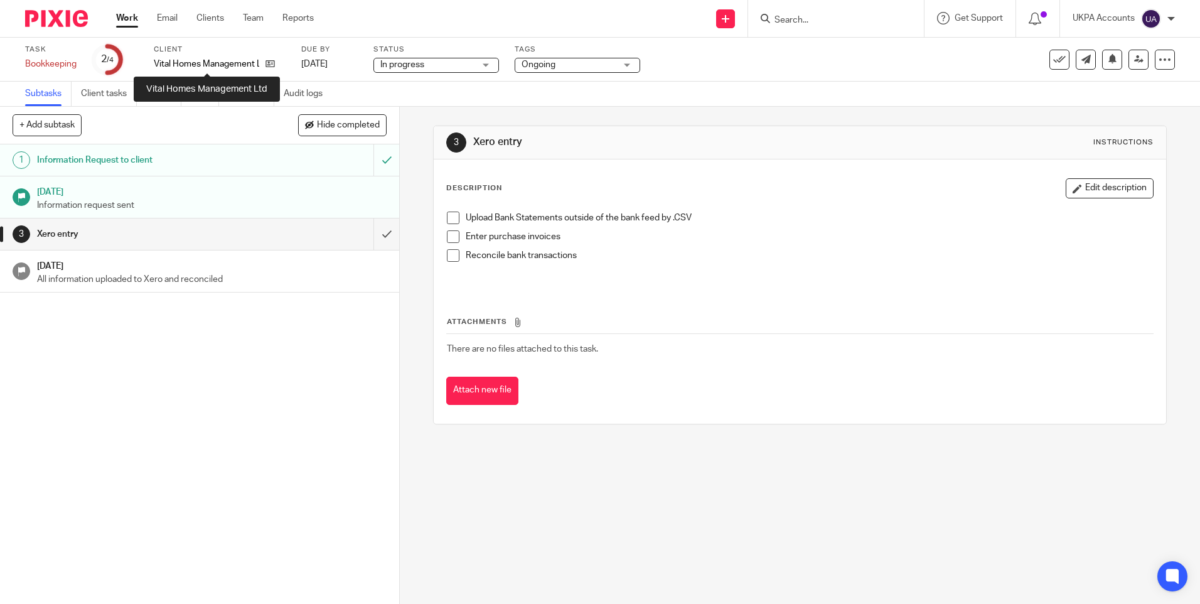
click at [231, 62] on p "Vital Homes Management Ltd" at bounding box center [206, 64] width 105 height 13
copy div "Vital Homes Management Ltd"
click at [252, 95] on link "Notes (0)" at bounding box center [251, 94] width 46 height 24
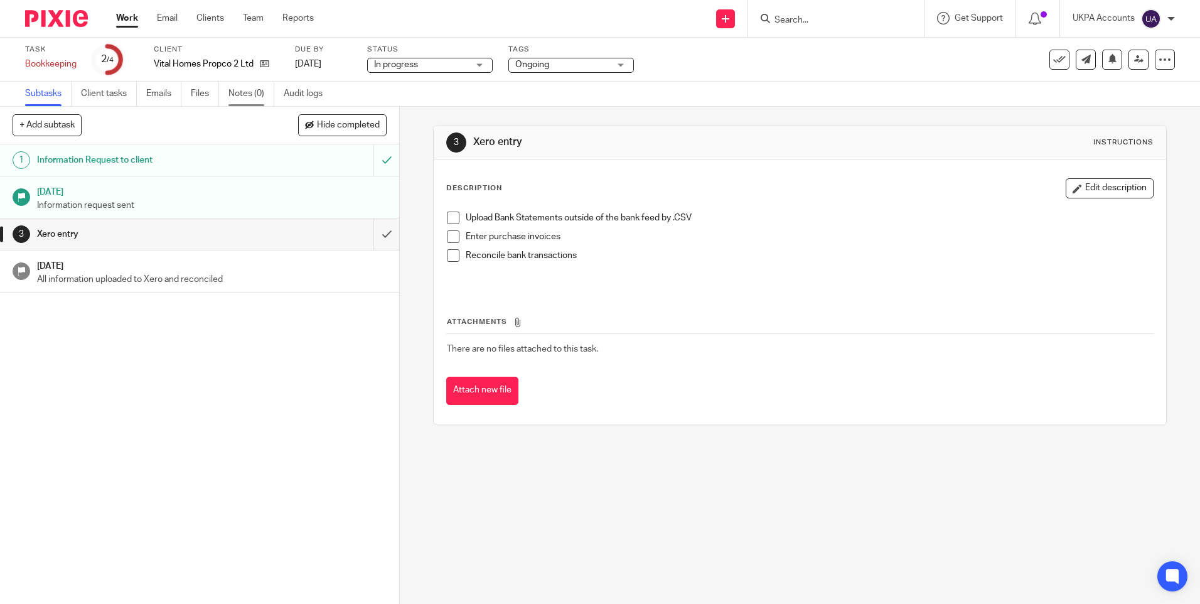
click at [257, 97] on link "Notes (0)" at bounding box center [251, 94] width 46 height 24
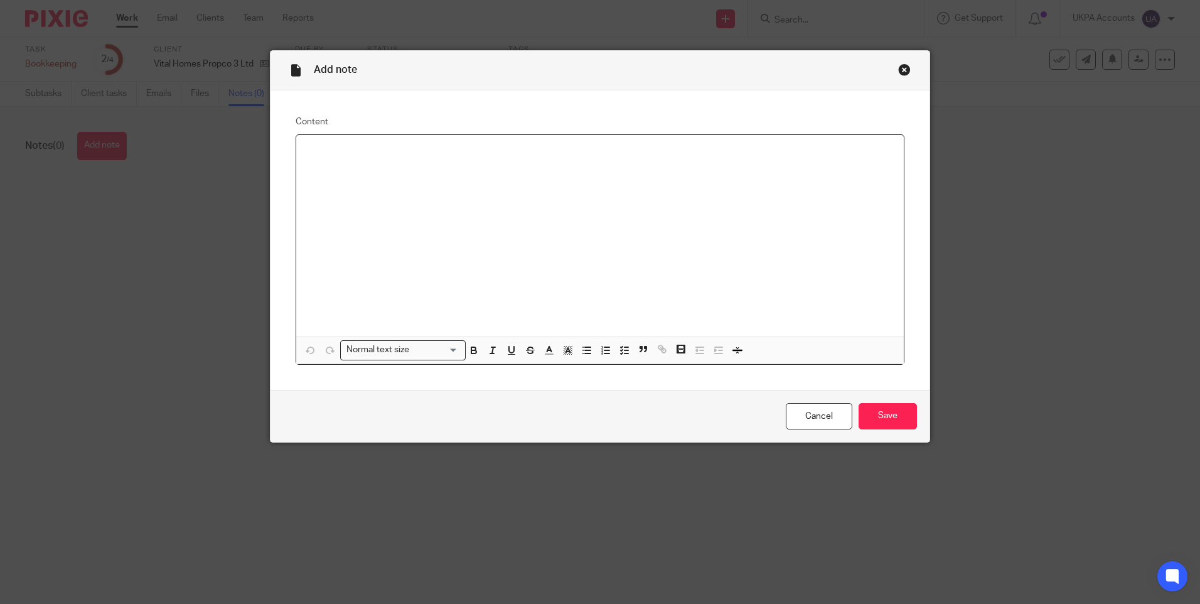
click at [451, 208] on div at bounding box center [599, 235] width 607 height 201
click at [878, 415] on input "Save" at bounding box center [887, 416] width 58 height 27
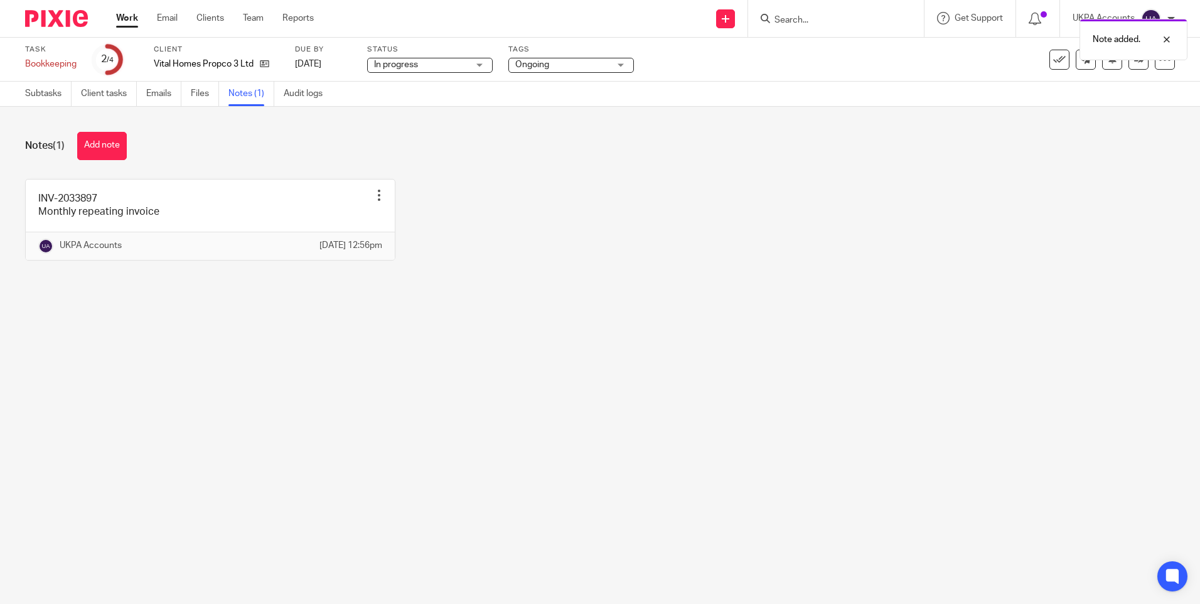
click at [1052, 60] on div "Note added." at bounding box center [893, 37] width 587 height 48
click at [1053, 61] on icon at bounding box center [1059, 59] width 13 height 13
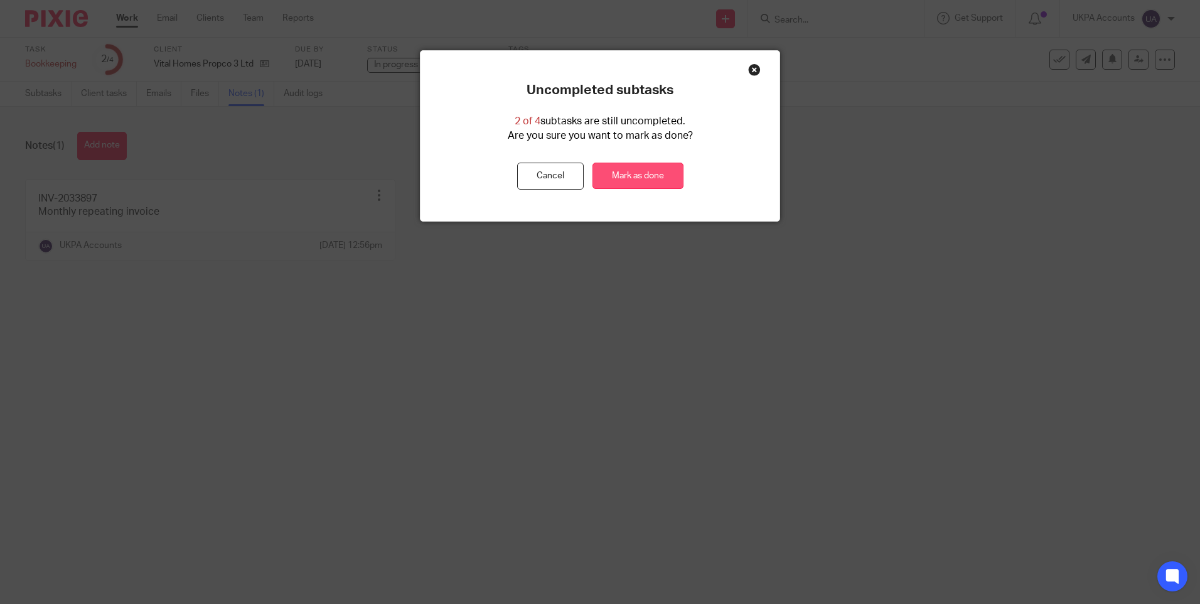
click at [649, 173] on link "Mark as done" at bounding box center [637, 176] width 91 height 27
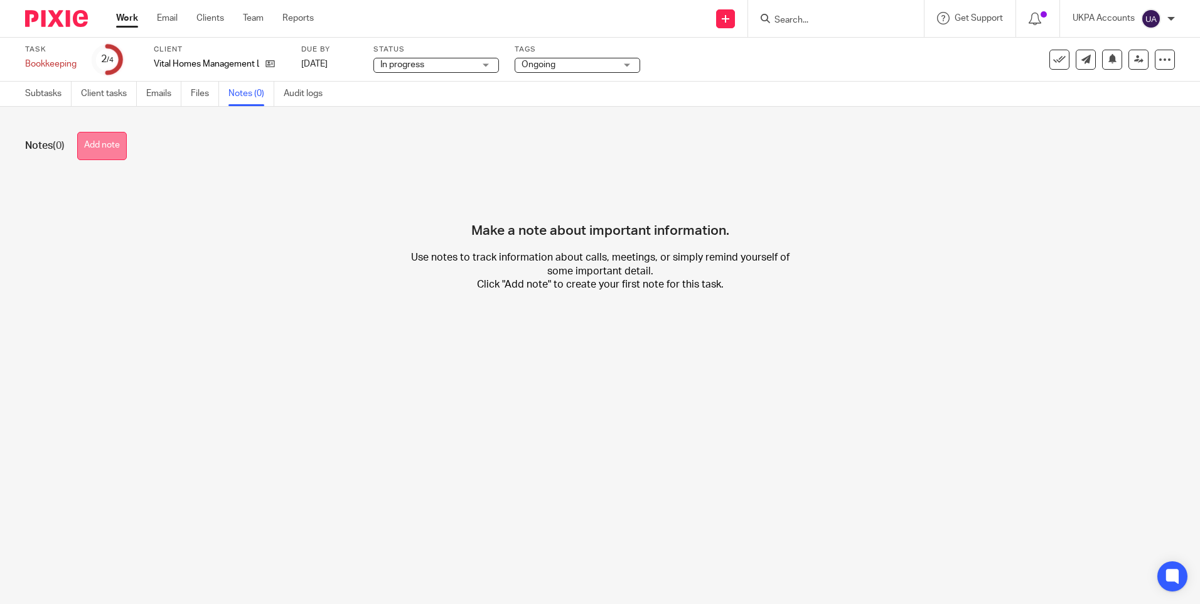
click at [98, 137] on button "Add note" at bounding box center [102, 146] width 50 height 28
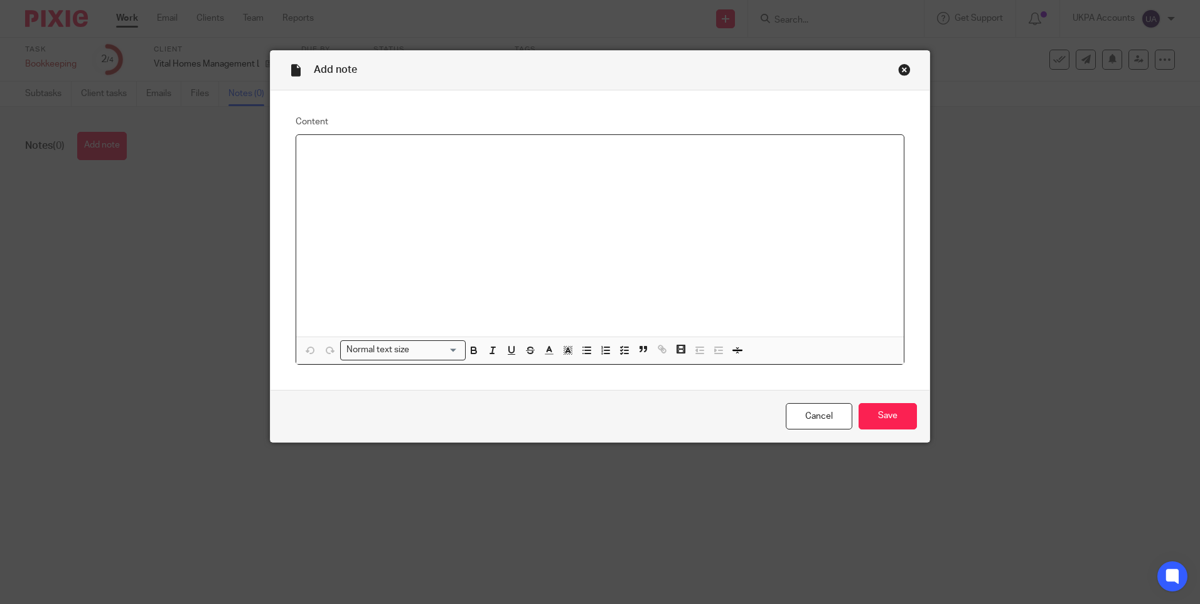
paste div
click at [893, 420] on input "Save" at bounding box center [887, 416] width 58 height 27
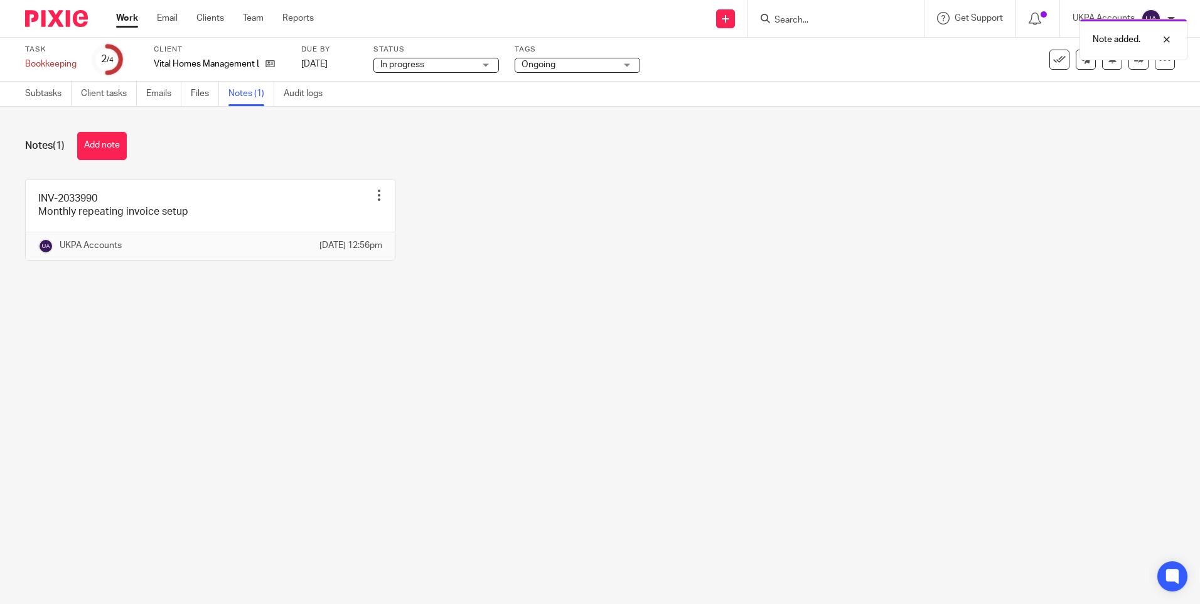
click at [358, 141] on div "Notes (1) Add note" at bounding box center [600, 146] width 1150 height 28
click at [36, 92] on link "Subtasks" at bounding box center [48, 94] width 46 height 24
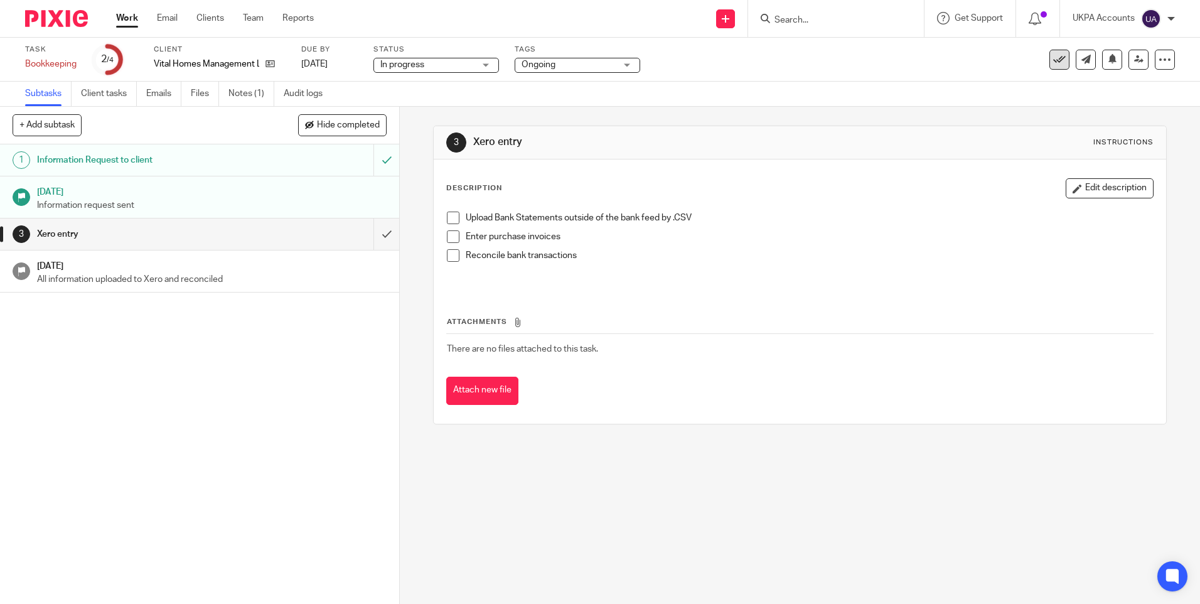
click at [1053, 61] on icon at bounding box center [1059, 59] width 13 height 13
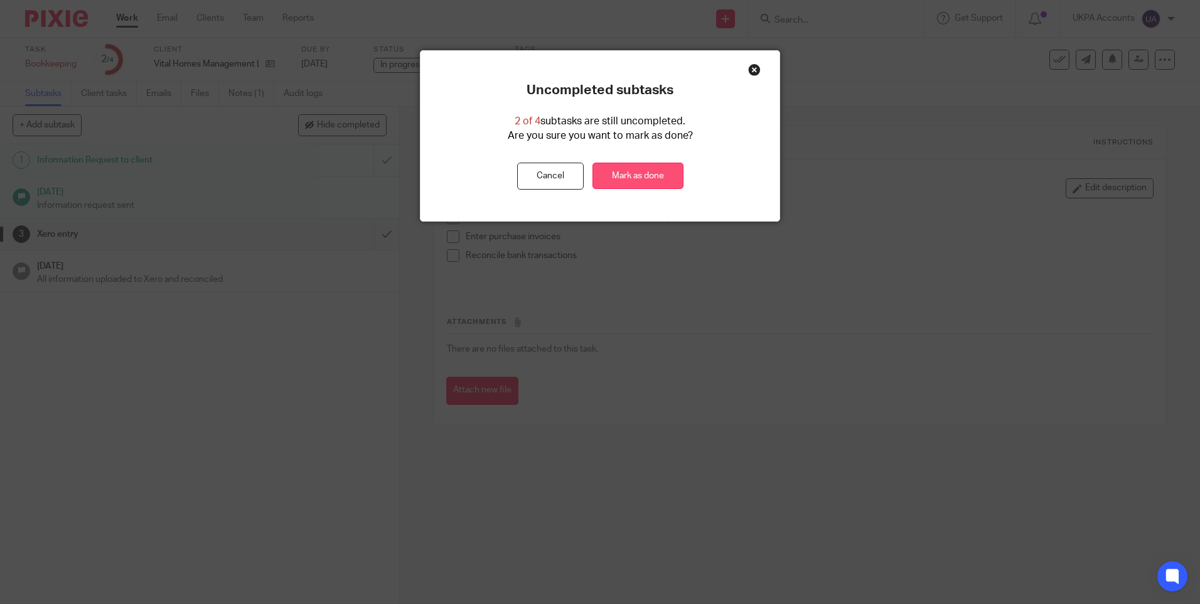
click at [640, 176] on link "Mark as done" at bounding box center [637, 176] width 91 height 27
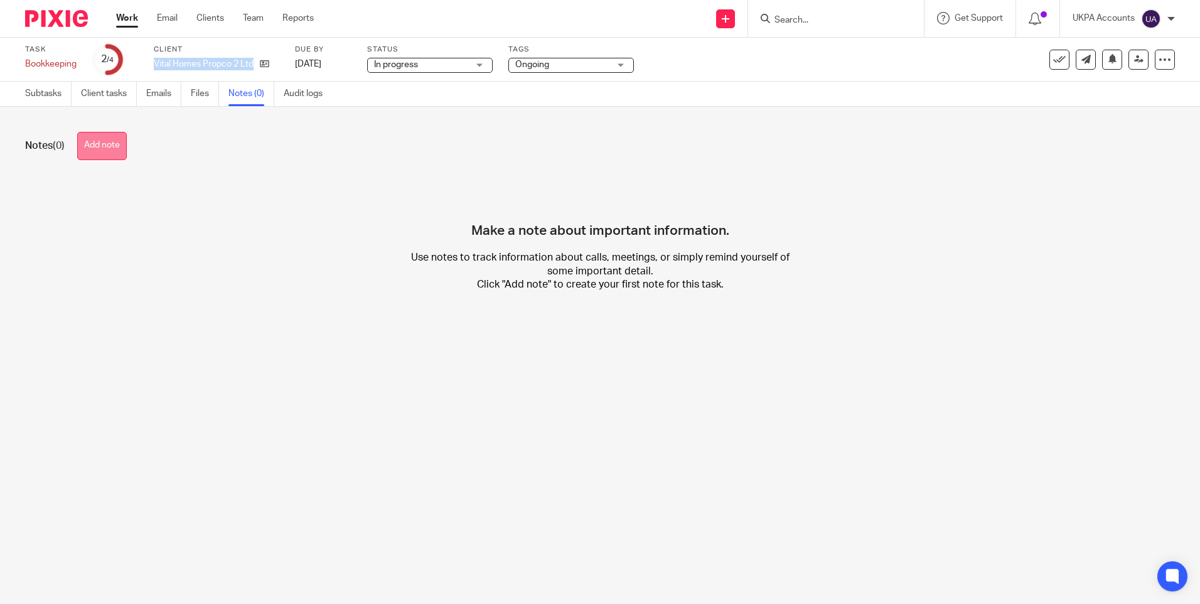
click at [105, 151] on button "Add note" at bounding box center [102, 146] width 50 height 28
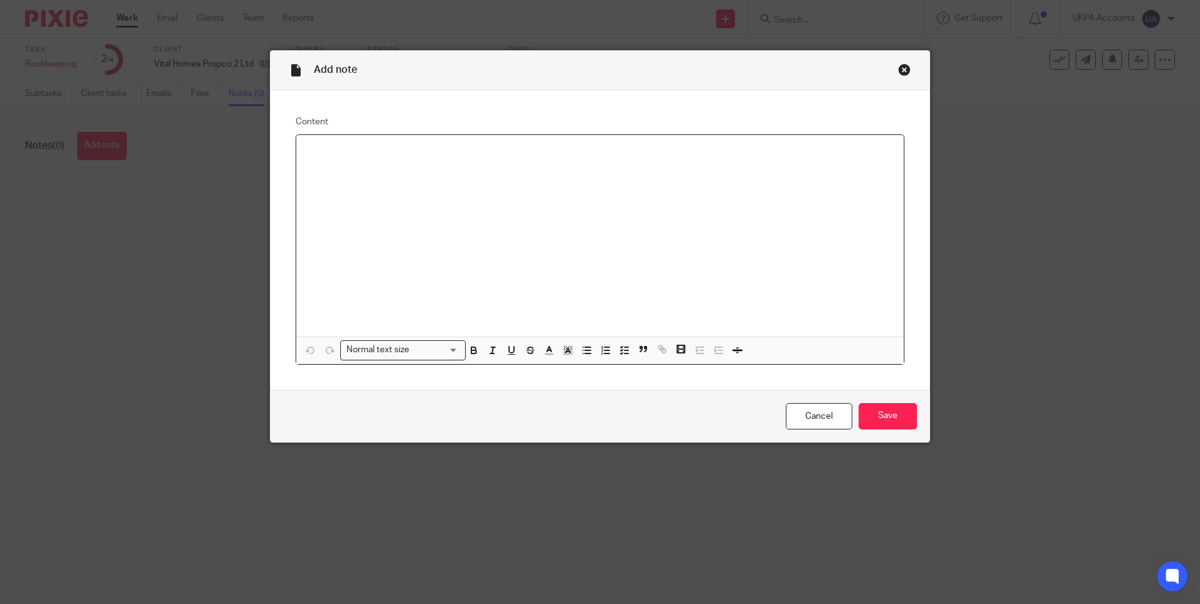
paste div
click at [888, 414] on input "Save" at bounding box center [887, 416] width 58 height 27
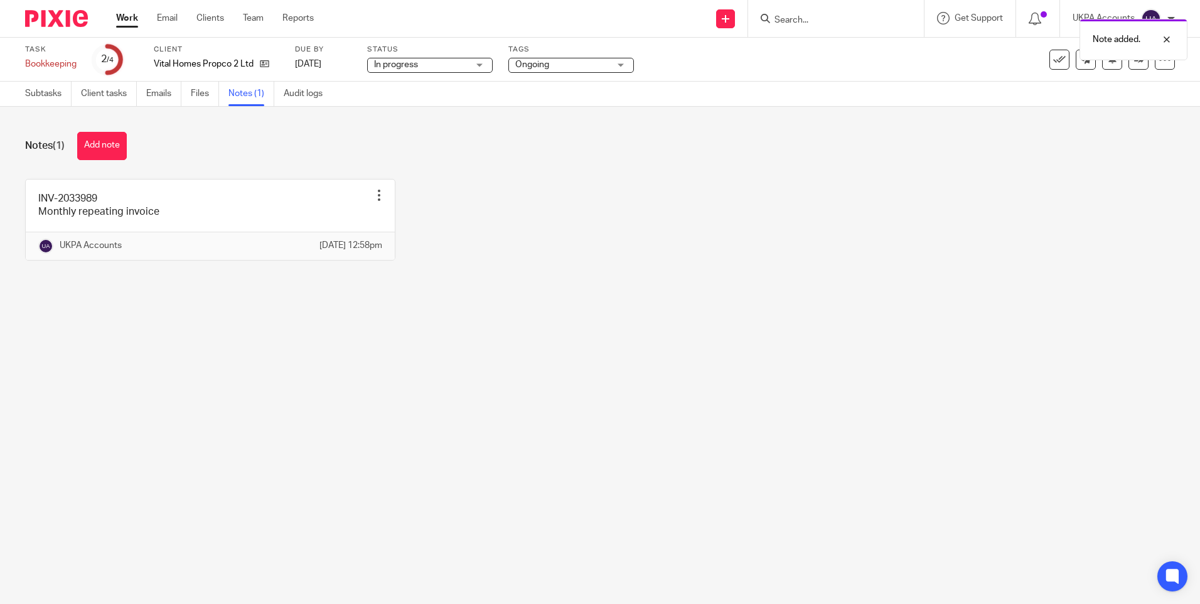
drag, startPoint x: 591, startPoint y: 55, endPoint x: 591, endPoint y: 63, distance: 8.2
click at [591, 62] on div "Tags Ongoing Haven't Started yet Information Received In Partner/Manager Review…" at bounding box center [571, 60] width 126 height 30
click at [591, 63] on span "Ongoing" at bounding box center [562, 64] width 94 height 13
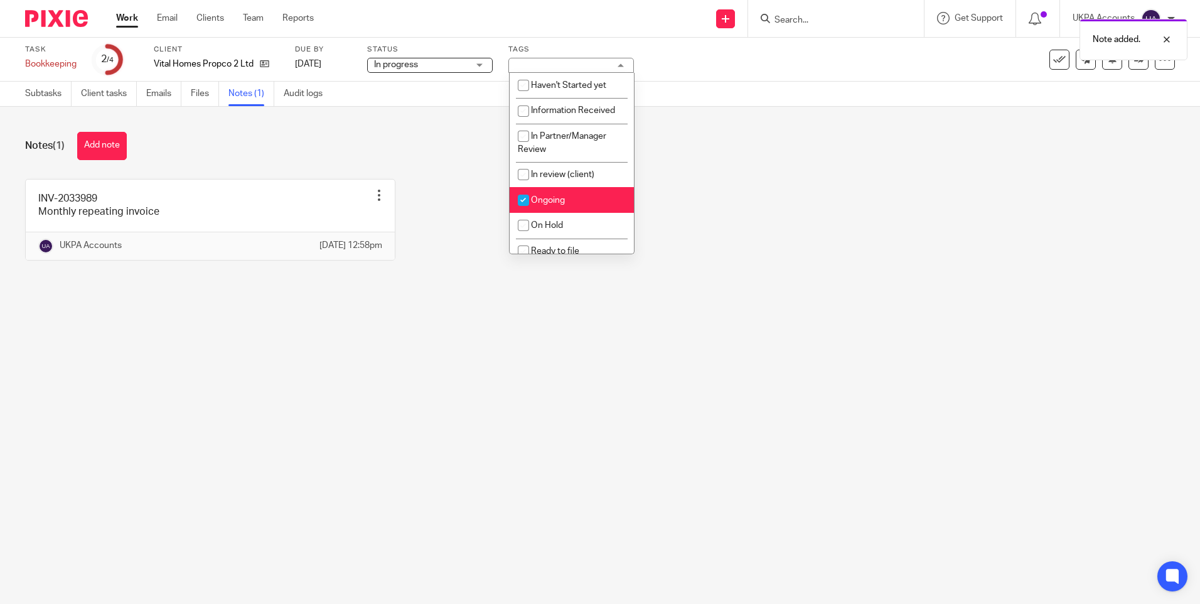
click at [552, 202] on span "Ongoing" at bounding box center [548, 200] width 34 height 9
checkbox input "false"
click at [911, 228] on div "INV-2033989 Monthly repeating invoice Edit note Delete note UKPA Accounts 15 Se…" at bounding box center [590, 229] width 1169 height 100
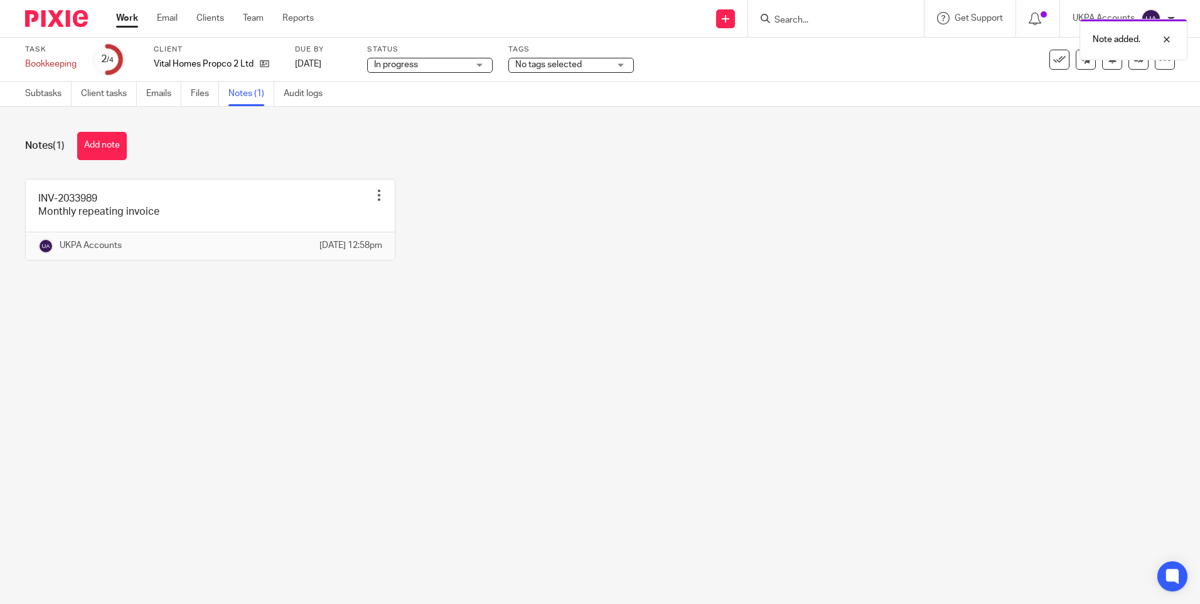
click at [1054, 59] on div "Note added." at bounding box center [893, 37] width 587 height 48
click at [1053, 59] on icon at bounding box center [1059, 59] width 13 height 13
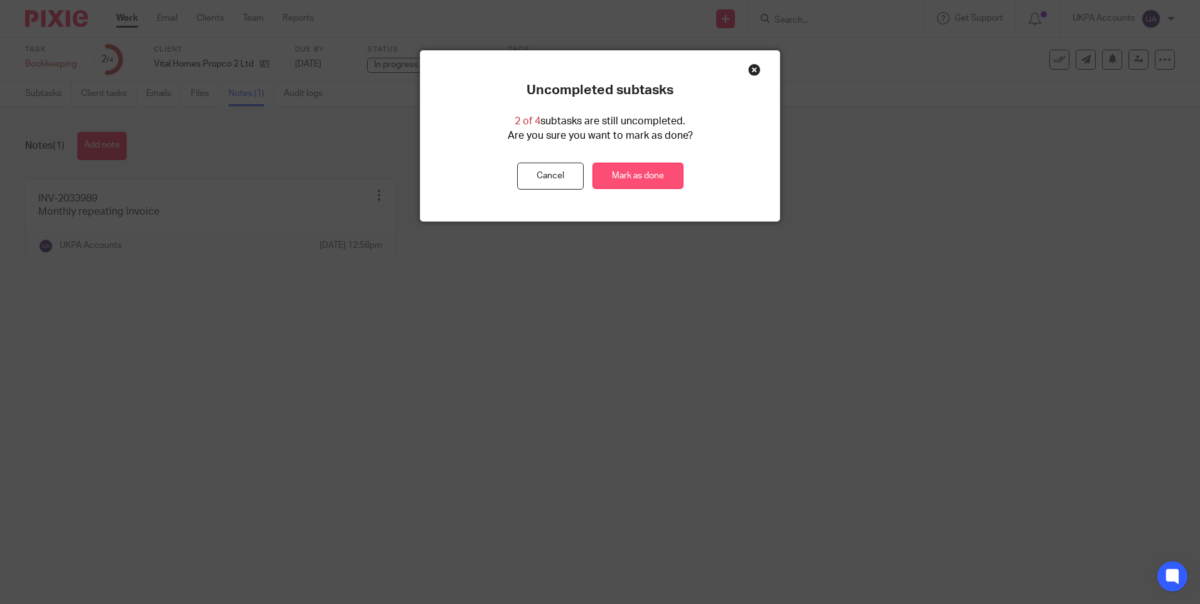
click at [638, 176] on link "Mark as done" at bounding box center [637, 176] width 91 height 27
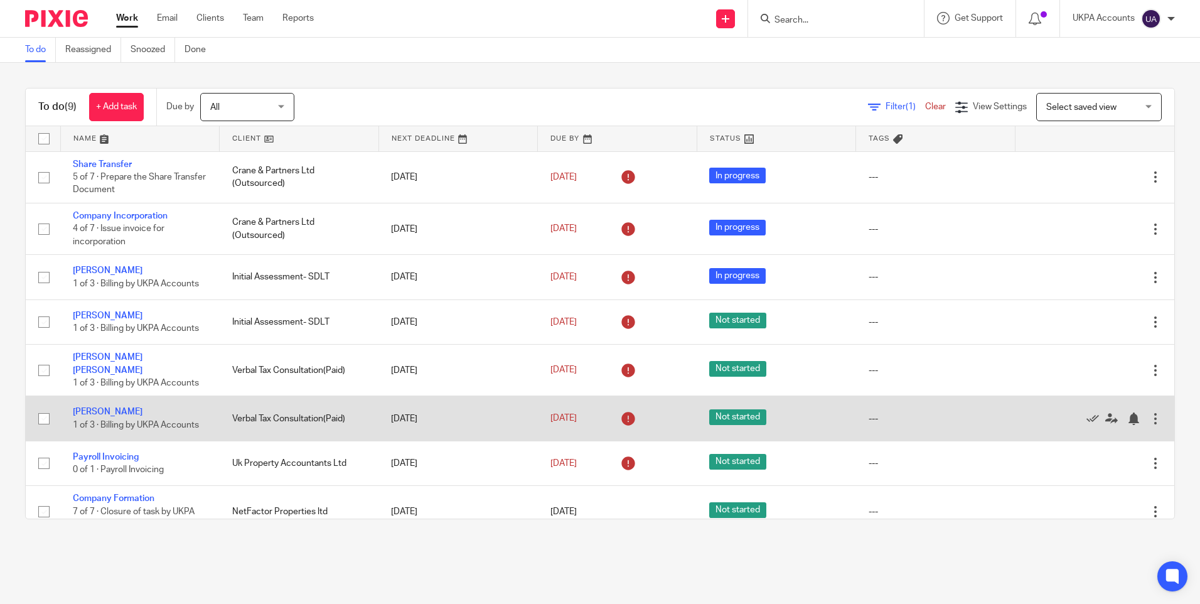
scroll to position [56, 0]
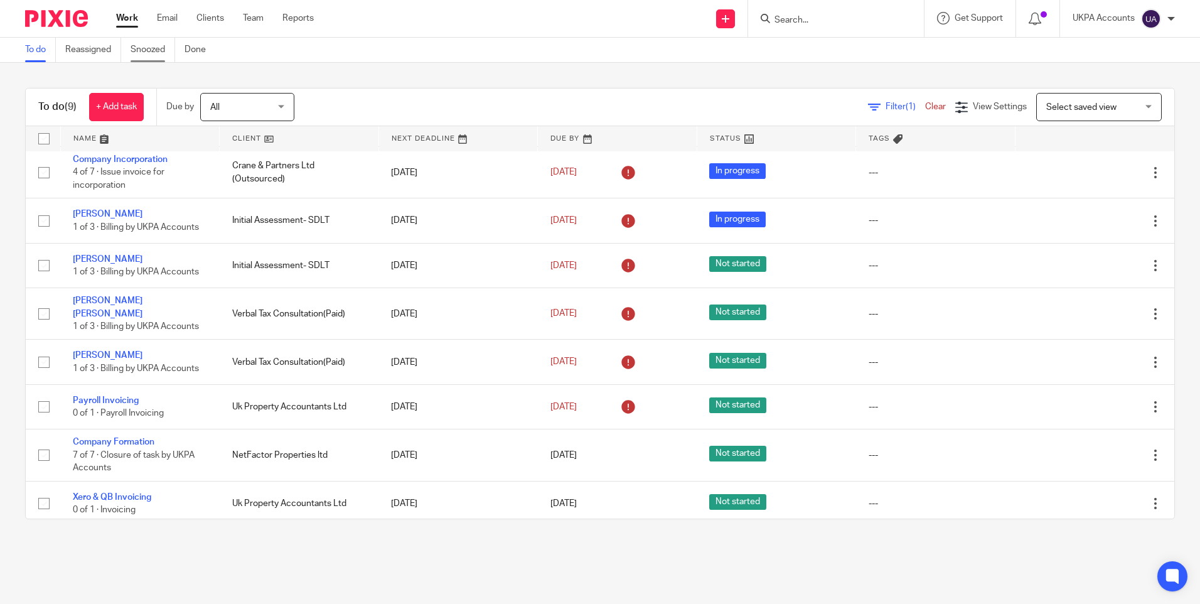
click at [161, 48] on link "Snoozed" at bounding box center [153, 50] width 45 height 24
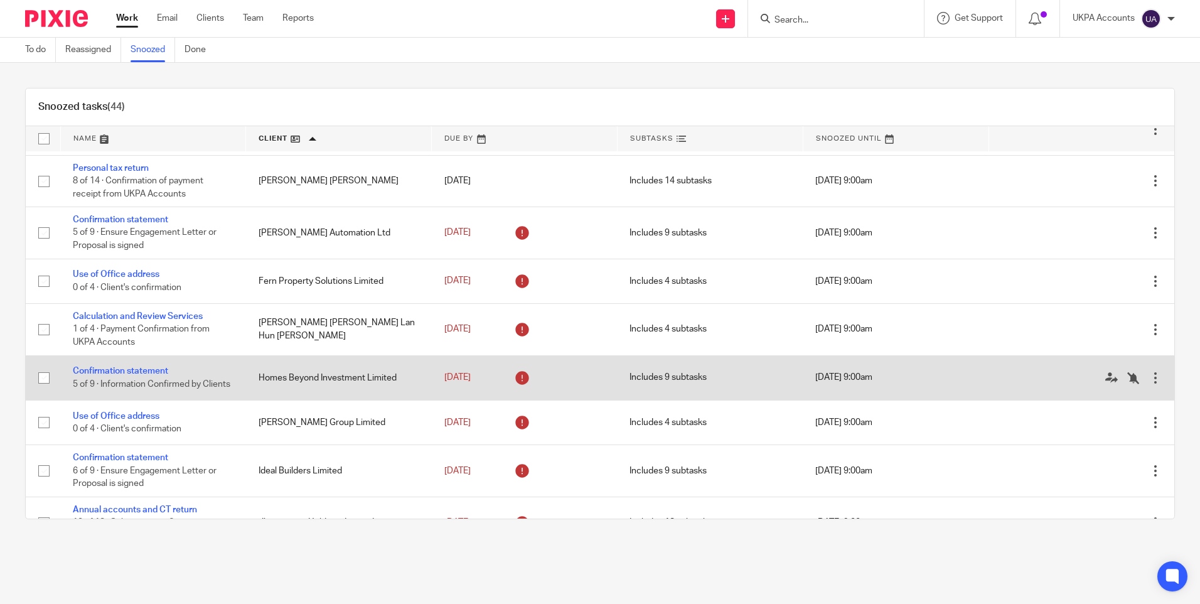
scroll to position [565, 0]
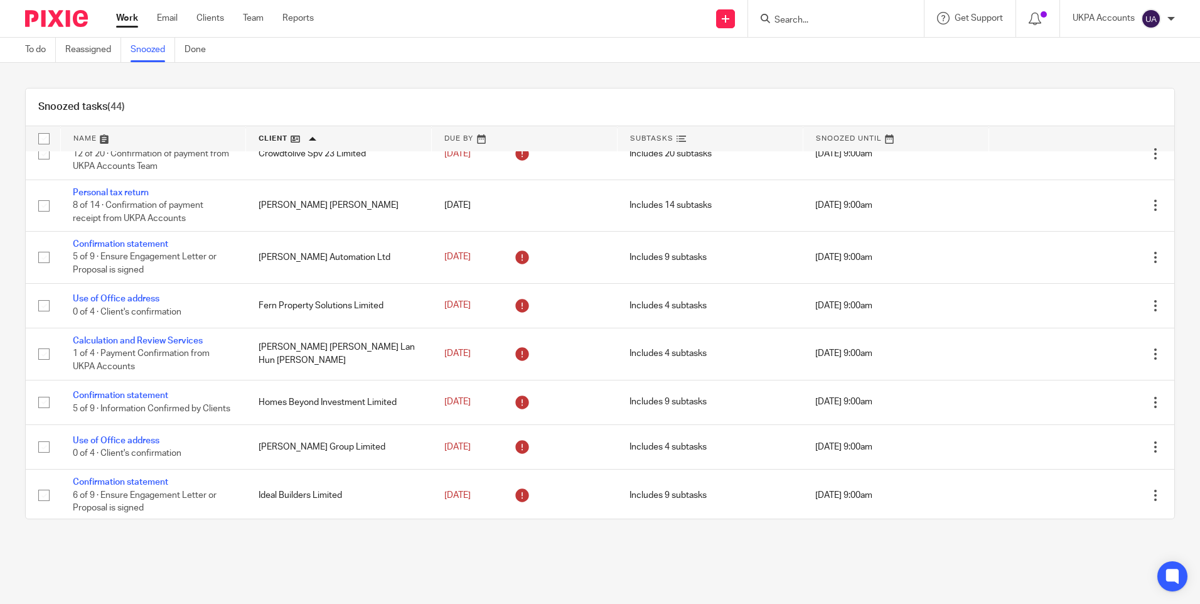
click at [825, 17] on input "Search" at bounding box center [829, 20] width 113 height 11
type input "fifth"
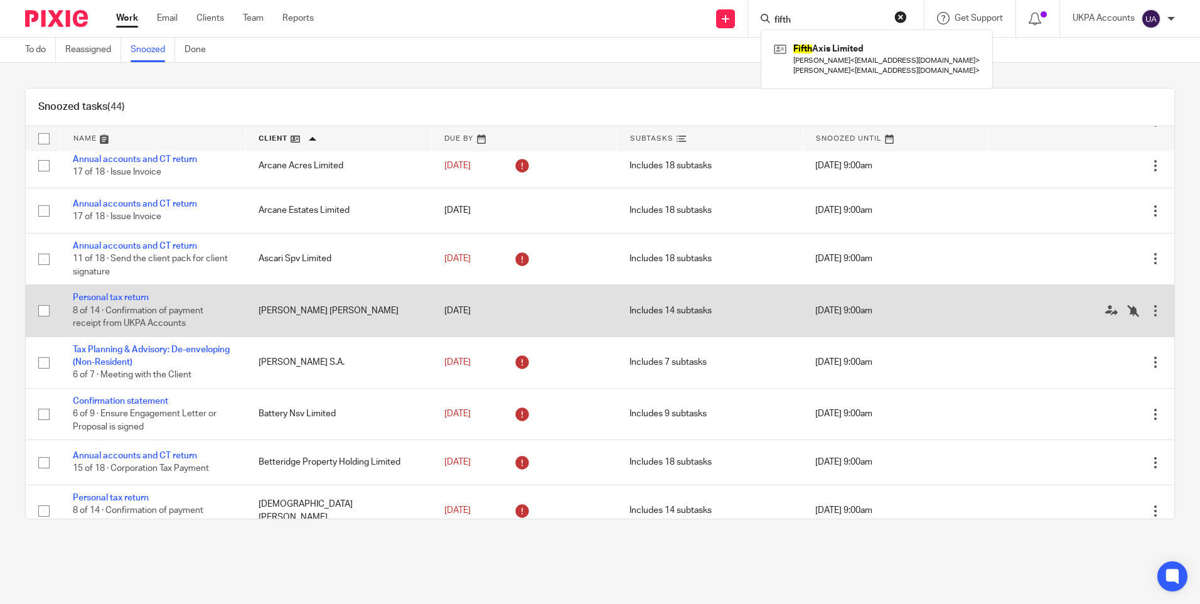
scroll to position [0, 0]
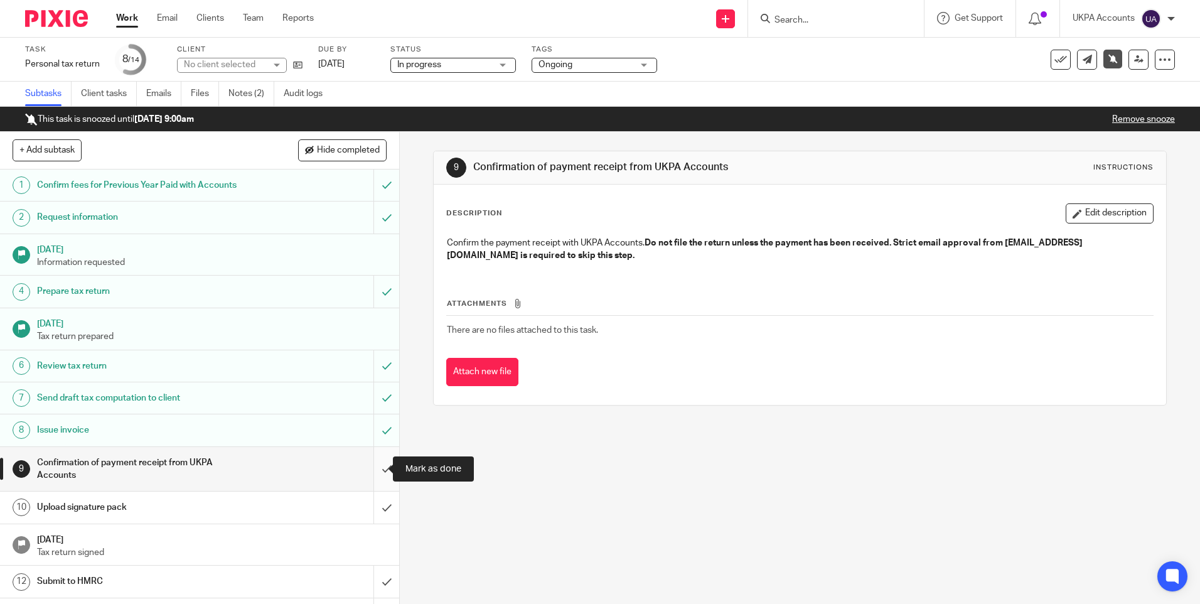
click at [375, 471] on input "submit" at bounding box center [199, 469] width 399 height 45
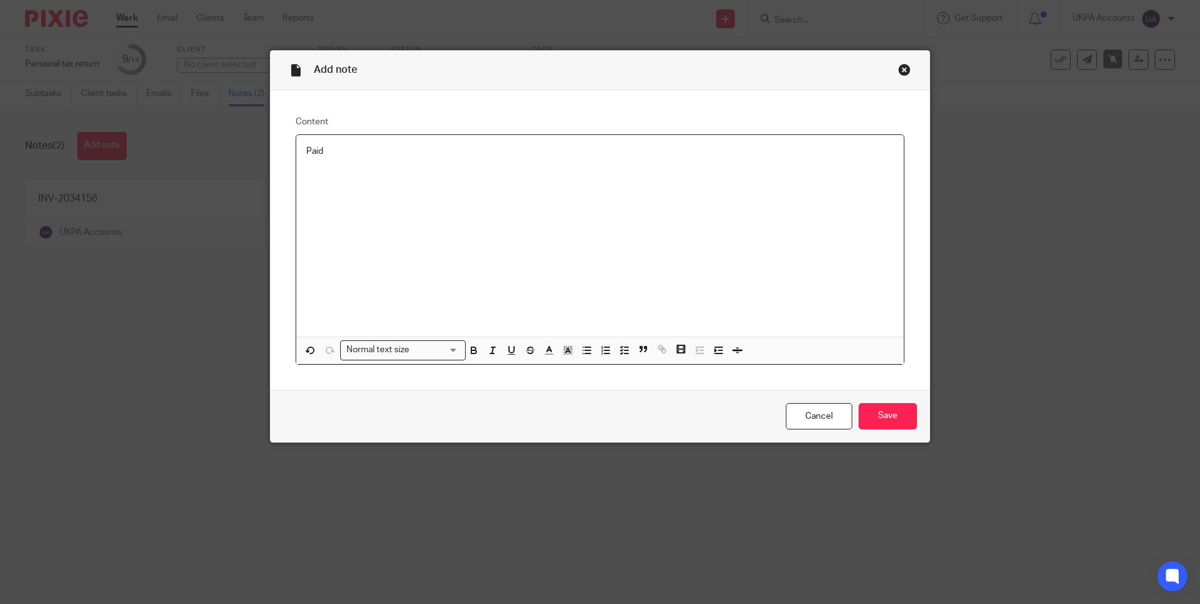
click at [892, 413] on input "Save" at bounding box center [887, 416] width 58 height 27
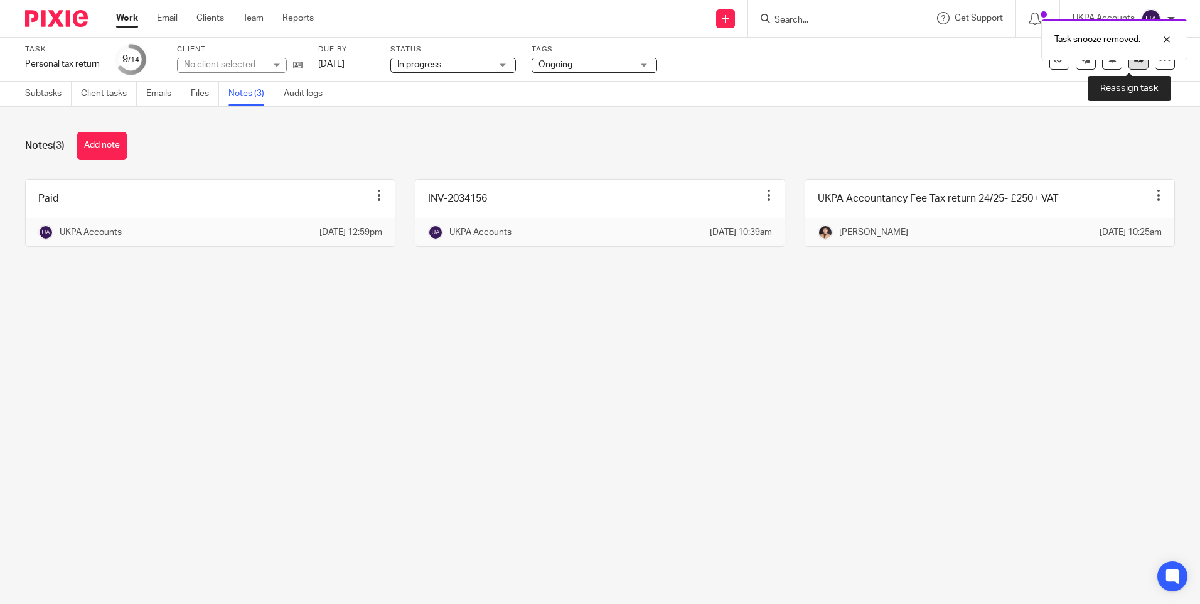
click at [1128, 65] on link at bounding box center [1138, 60] width 20 height 20
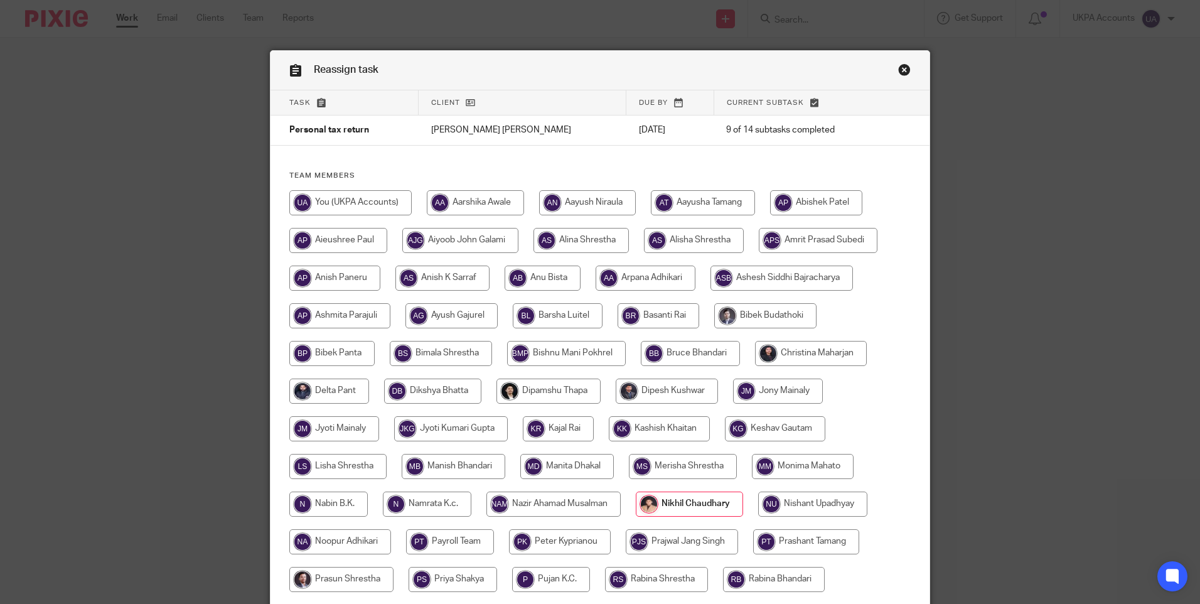
scroll to position [330, 0]
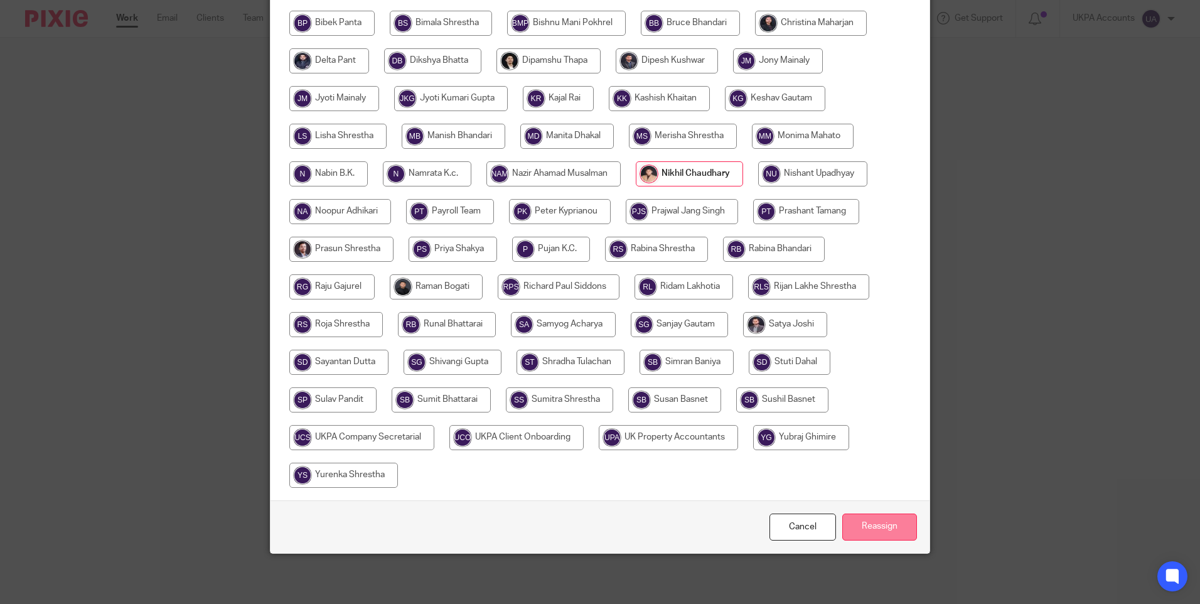
click at [897, 524] on input "Reassign" at bounding box center [879, 526] width 75 height 27
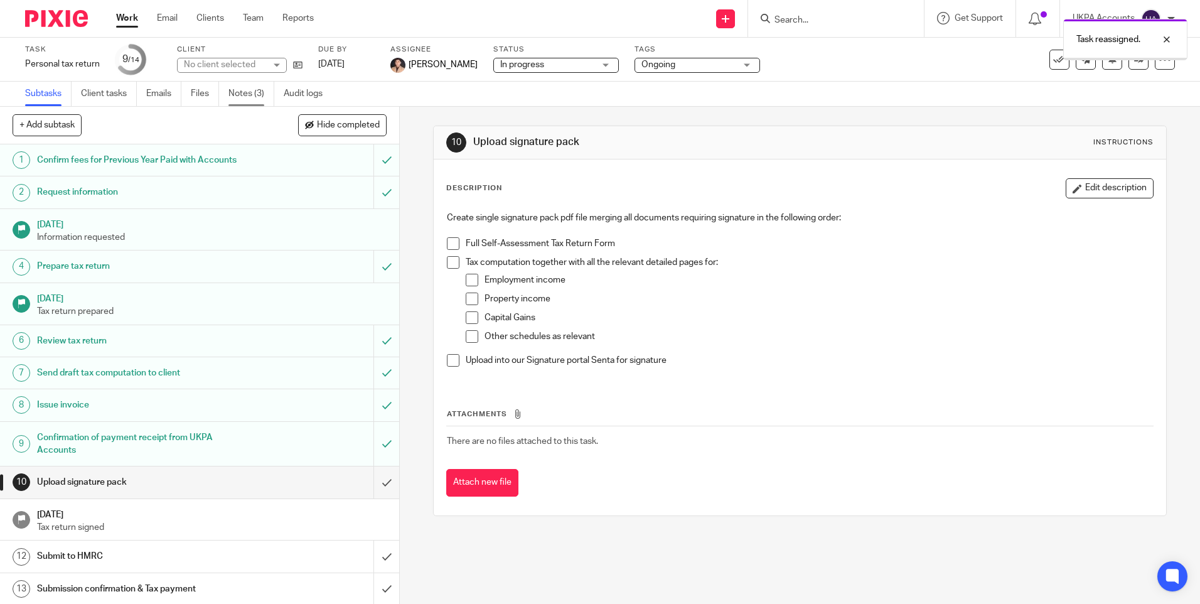
click at [265, 97] on link "Notes (3)" at bounding box center [251, 94] width 46 height 24
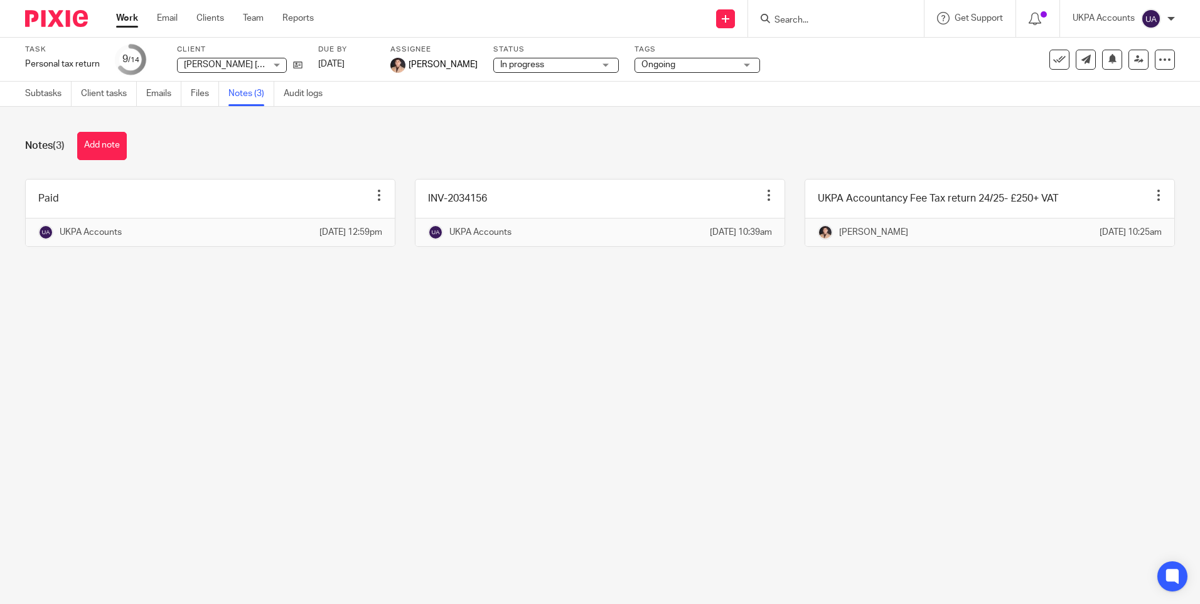
click at [628, 291] on div "Notes (3) Add note Paid Edit note Delete note UKPA Accounts 15 Sep 2025 12:59pm…" at bounding box center [600, 199] width 1200 height 184
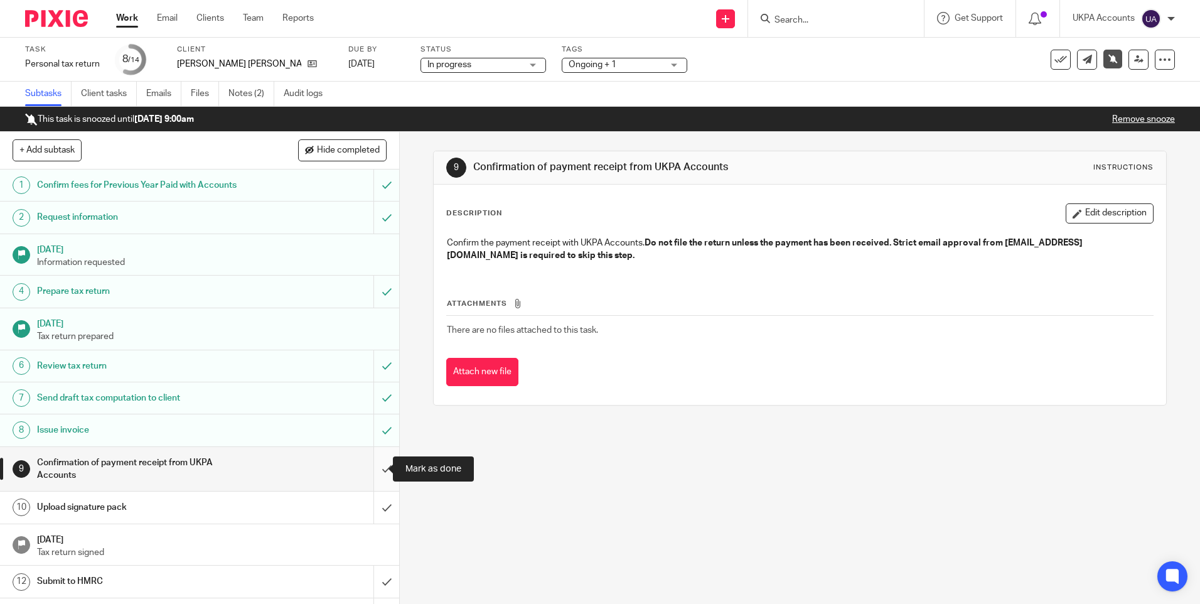
click at [371, 469] on input "submit" at bounding box center [199, 469] width 399 height 45
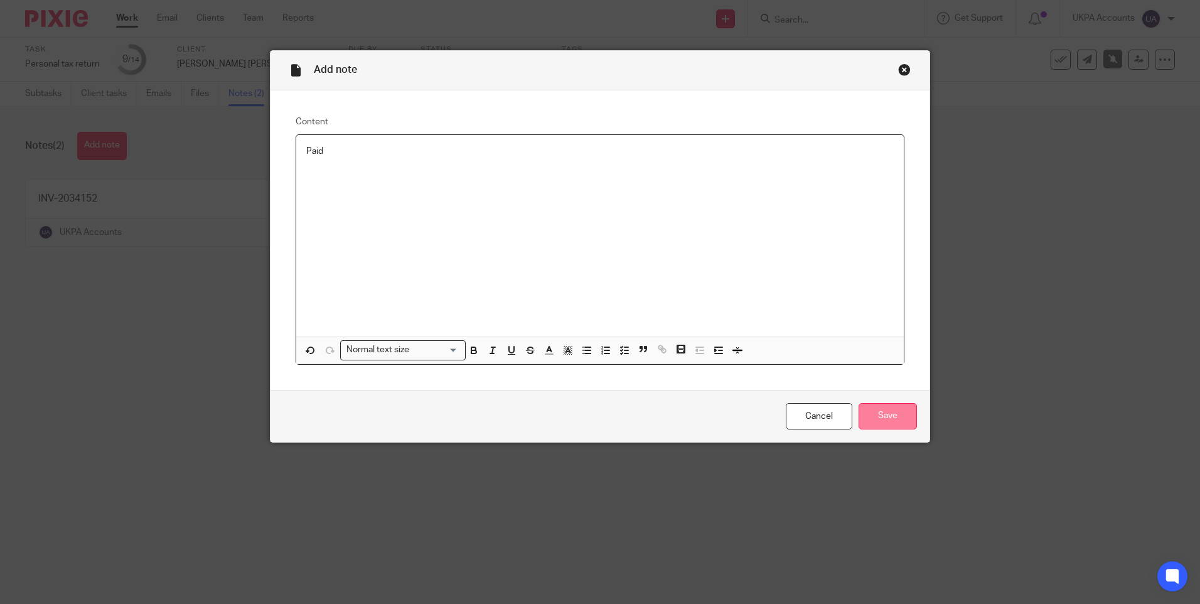
click at [875, 412] on input "Save" at bounding box center [887, 416] width 58 height 27
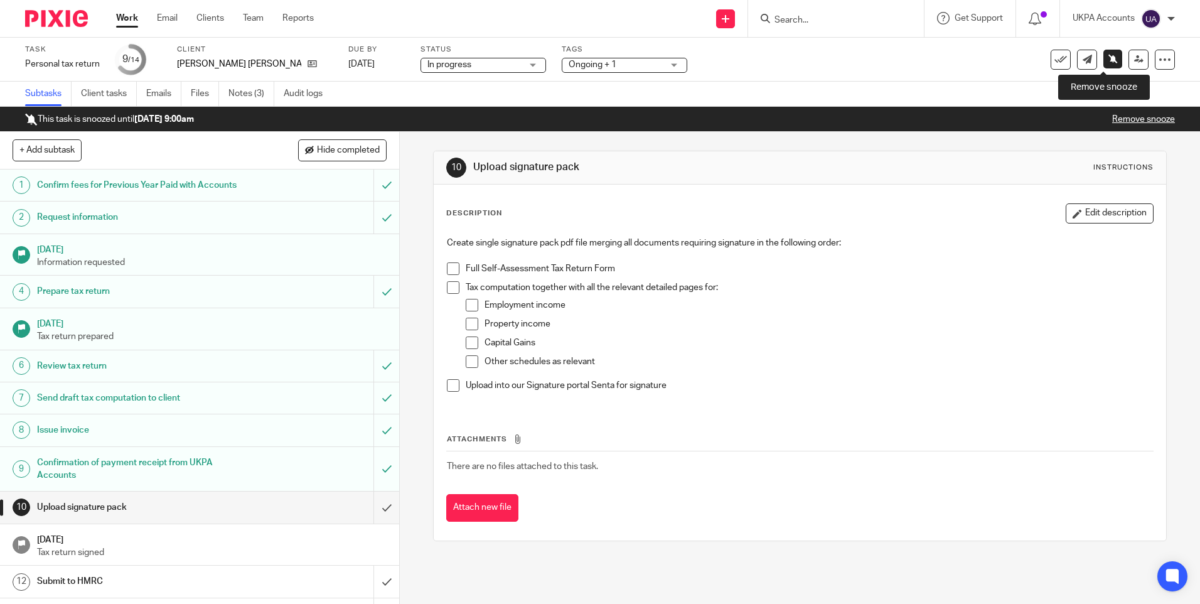
click at [1108, 61] on icon at bounding box center [1112, 58] width 9 height 9
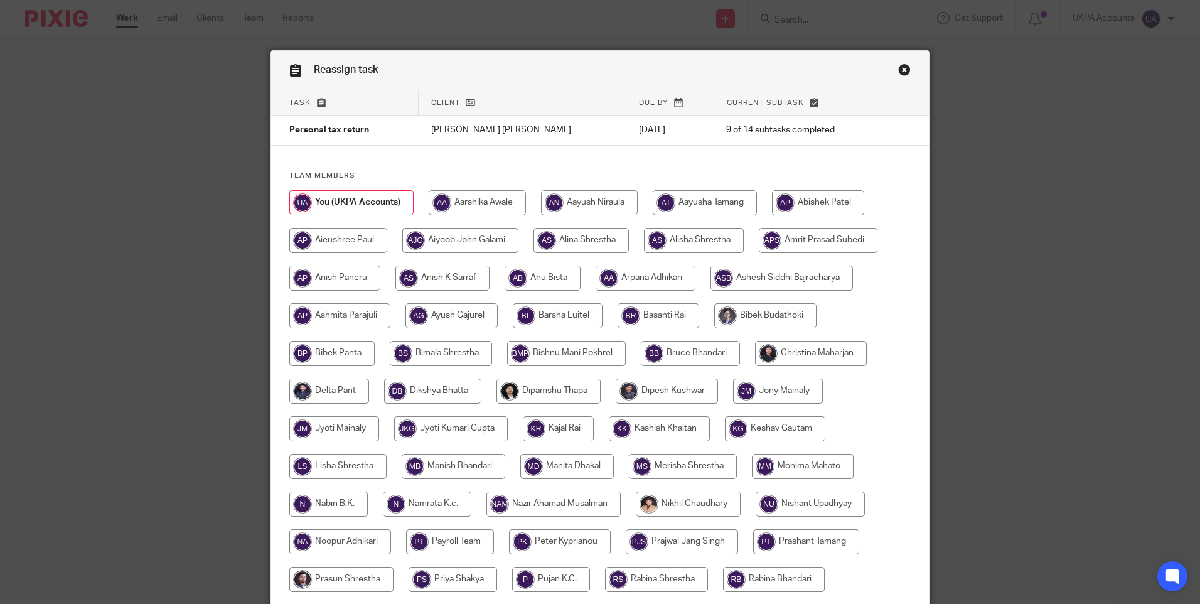
scroll to position [314, 0]
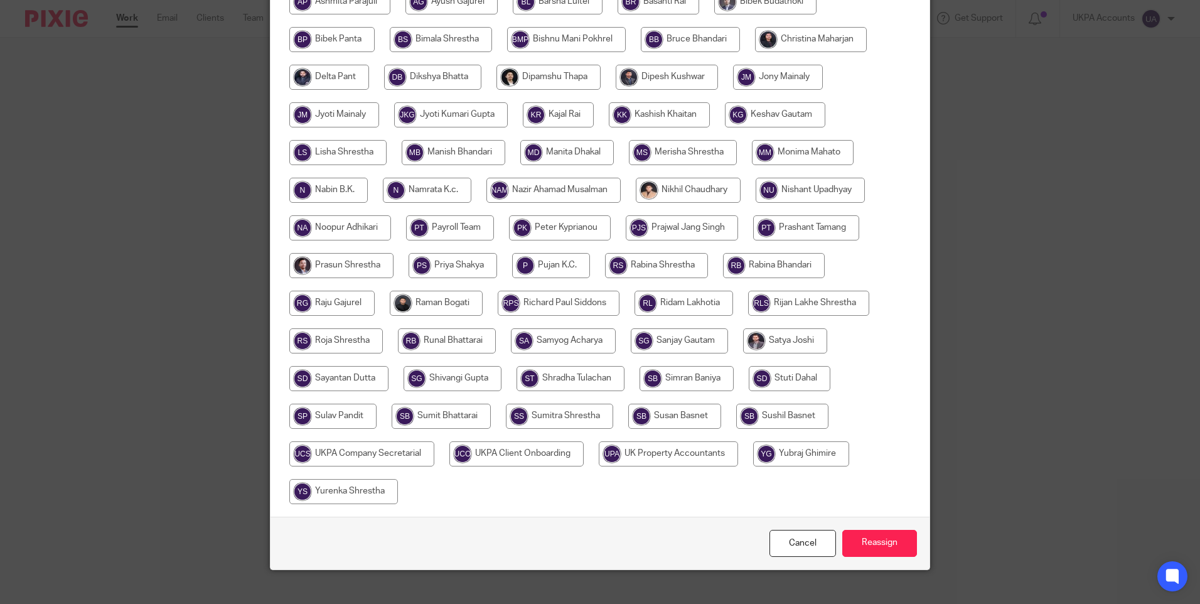
click at [464, 378] on input "radio" at bounding box center [452, 378] width 98 height 25
radio input "true"
click at [875, 548] on input "Reassign" at bounding box center [879, 543] width 75 height 27
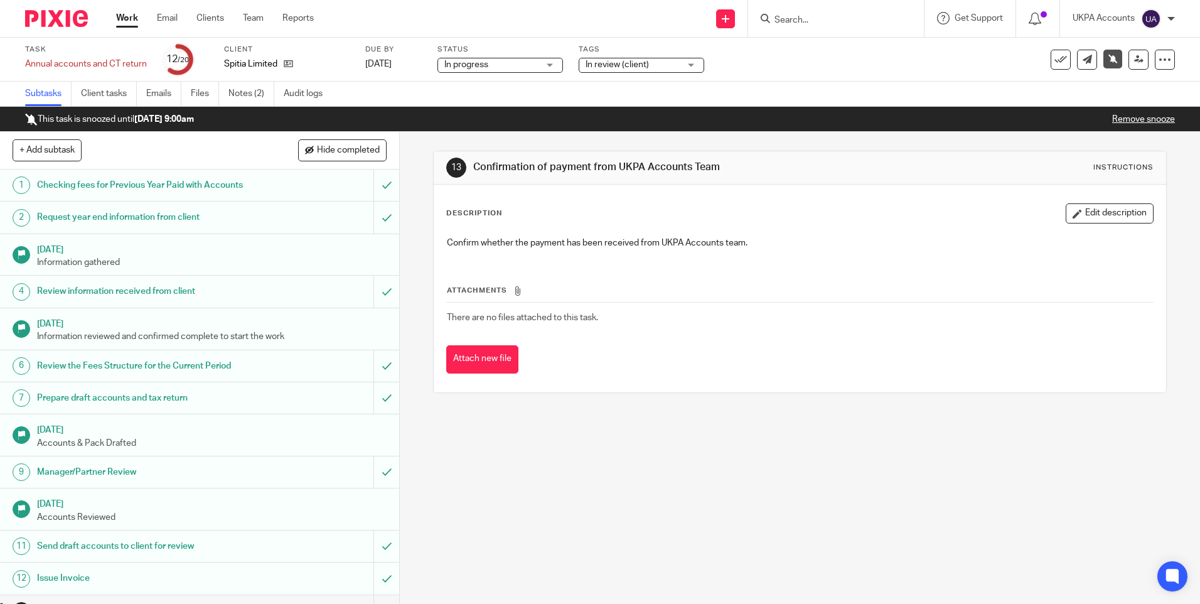
scroll to position [188, 0]
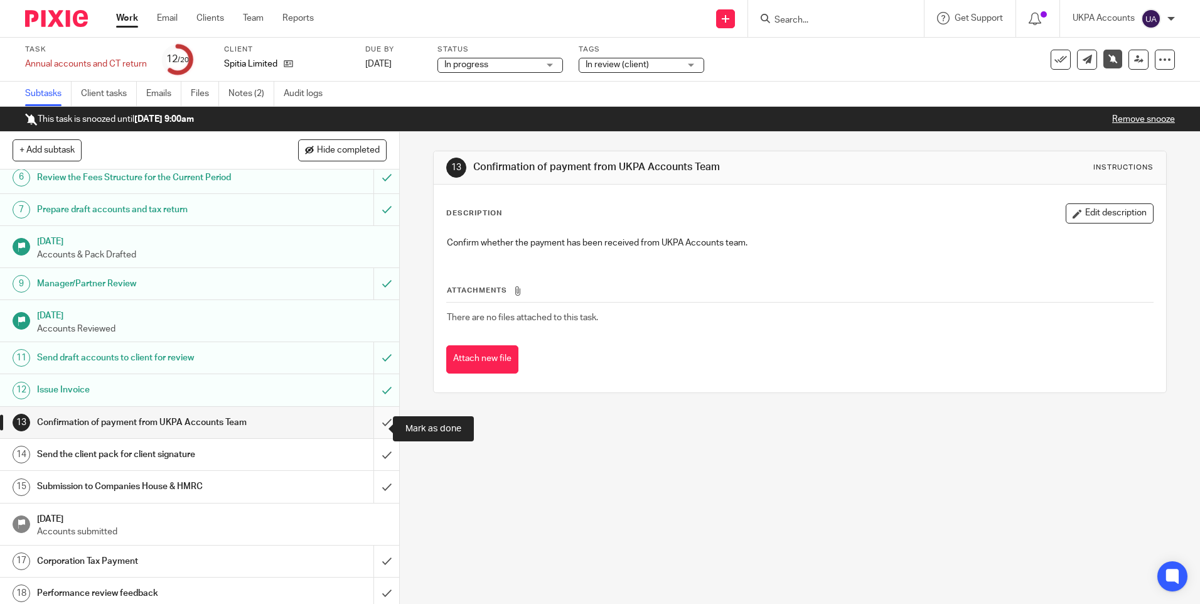
click at [369, 427] on input "submit" at bounding box center [199, 422] width 399 height 31
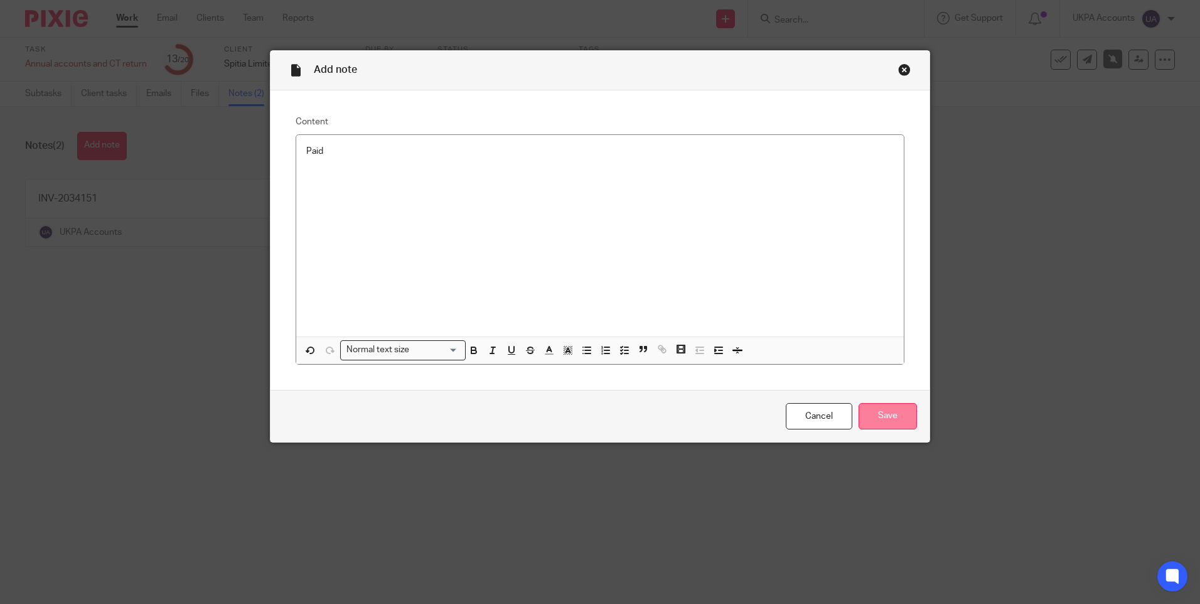
click at [889, 412] on input "Save" at bounding box center [887, 416] width 58 height 27
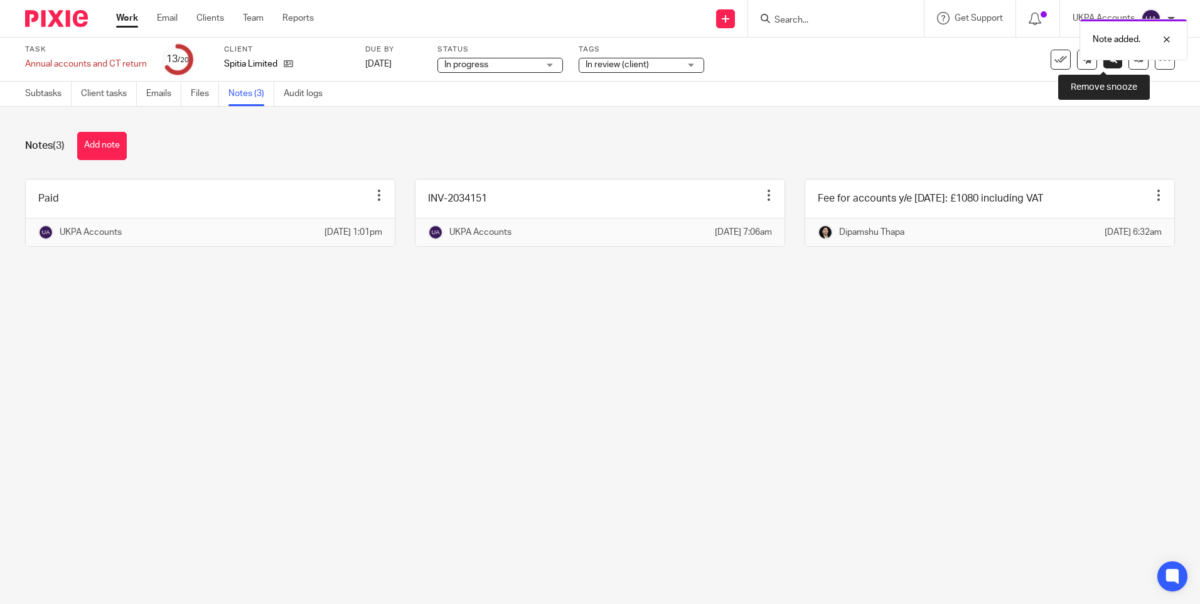
click at [1108, 60] on icon at bounding box center [1112, 58] width 9 height 9
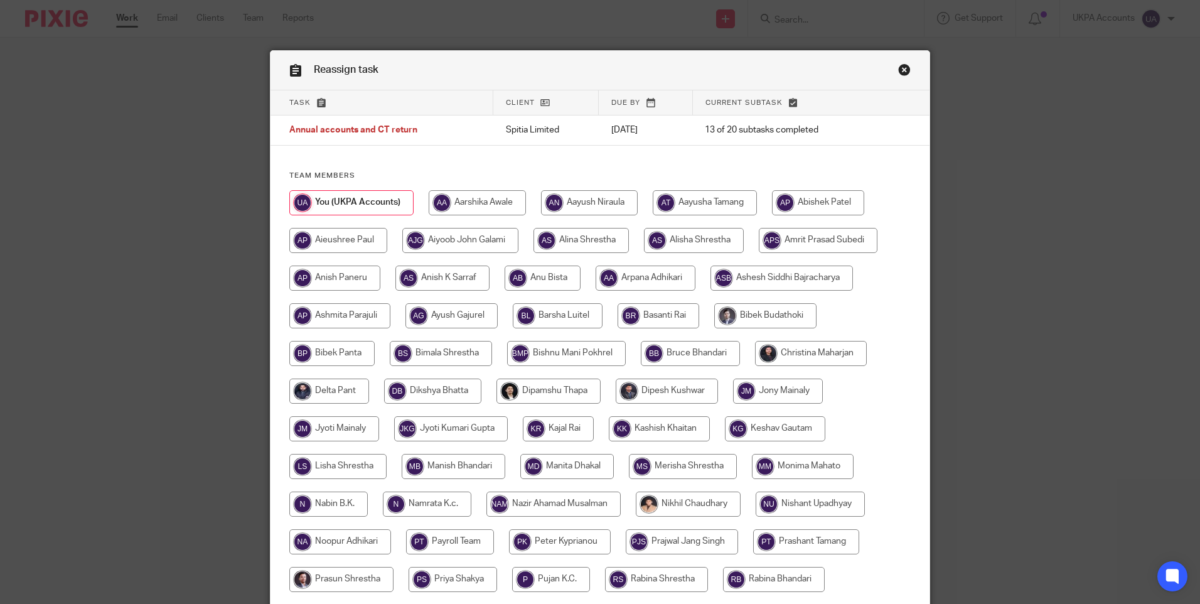
scroll to position [251, 0]
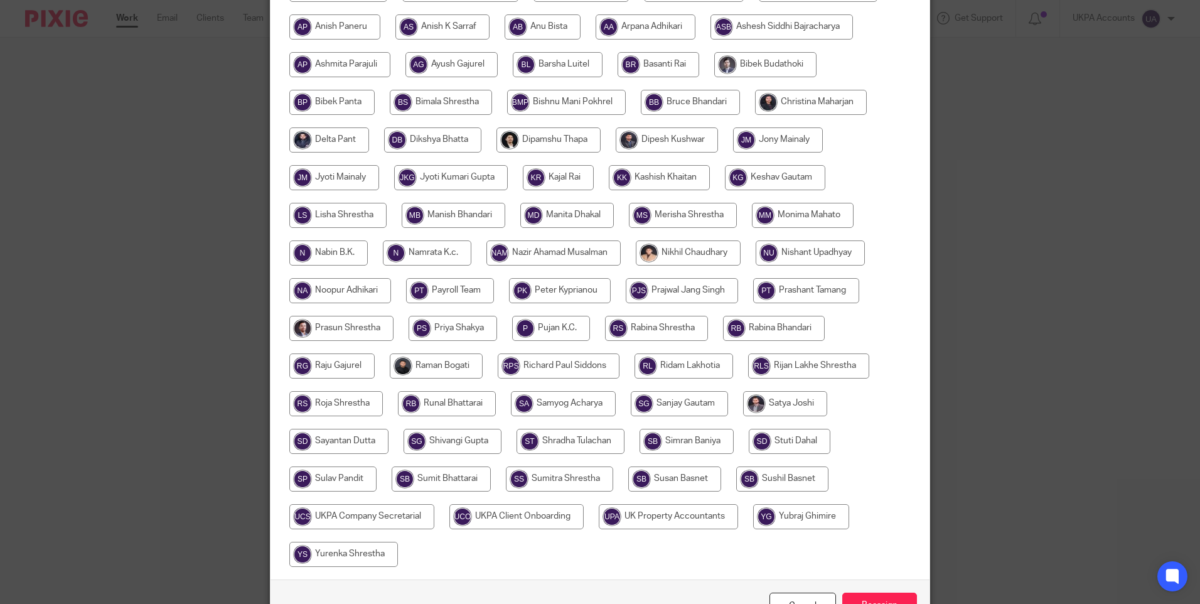
click at [528, 136] on input "radio" at bounding box center [548, 139] width 104 height 25
radio input "true"
click at [860, 594] on input "Reassign" at bounding box center [879, 605] width 75 height 27
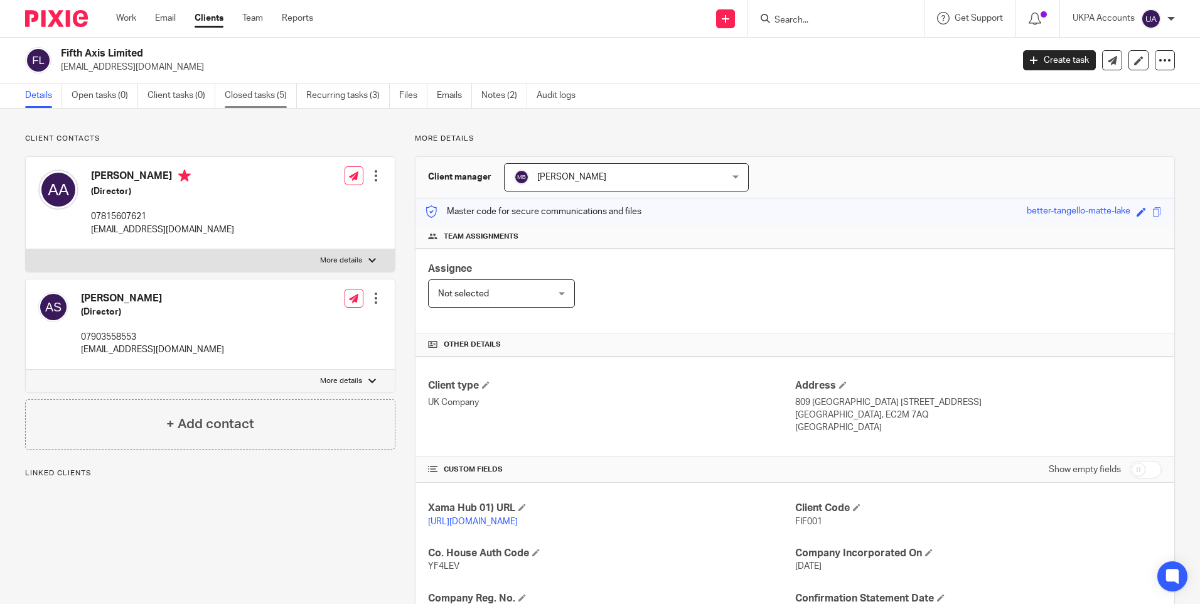
click at [272, 95] on link "Closed tasks (5)" at bounding box center [261, 95] width 72 height 24
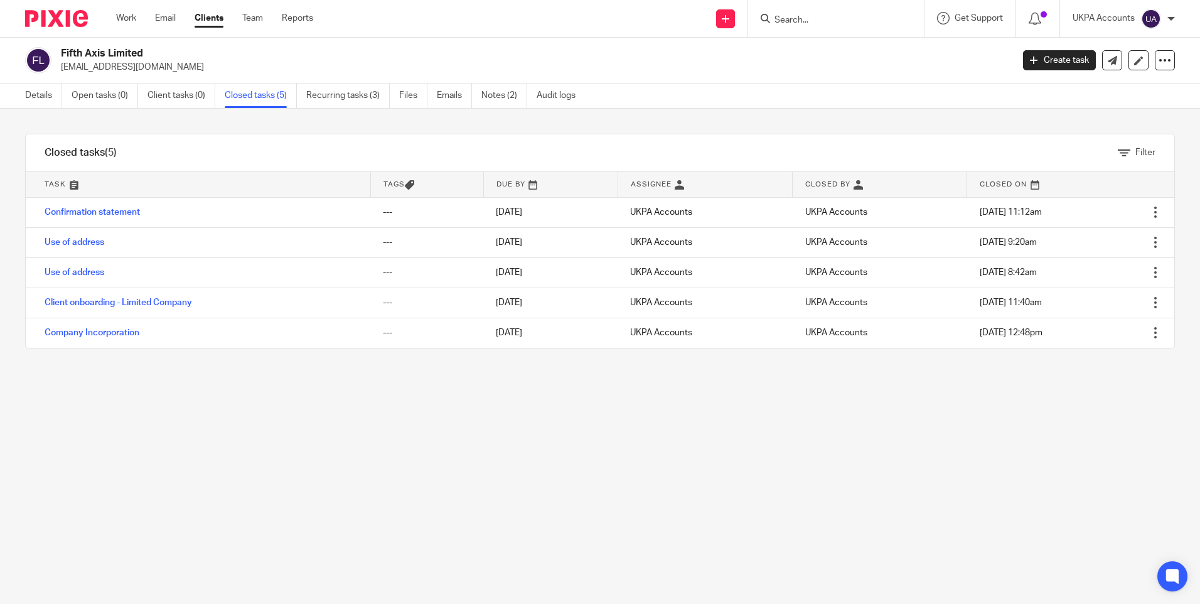
click at [109, 209] on link "Confirmation statement" at bounding box center [92, 212] width 95 height 9
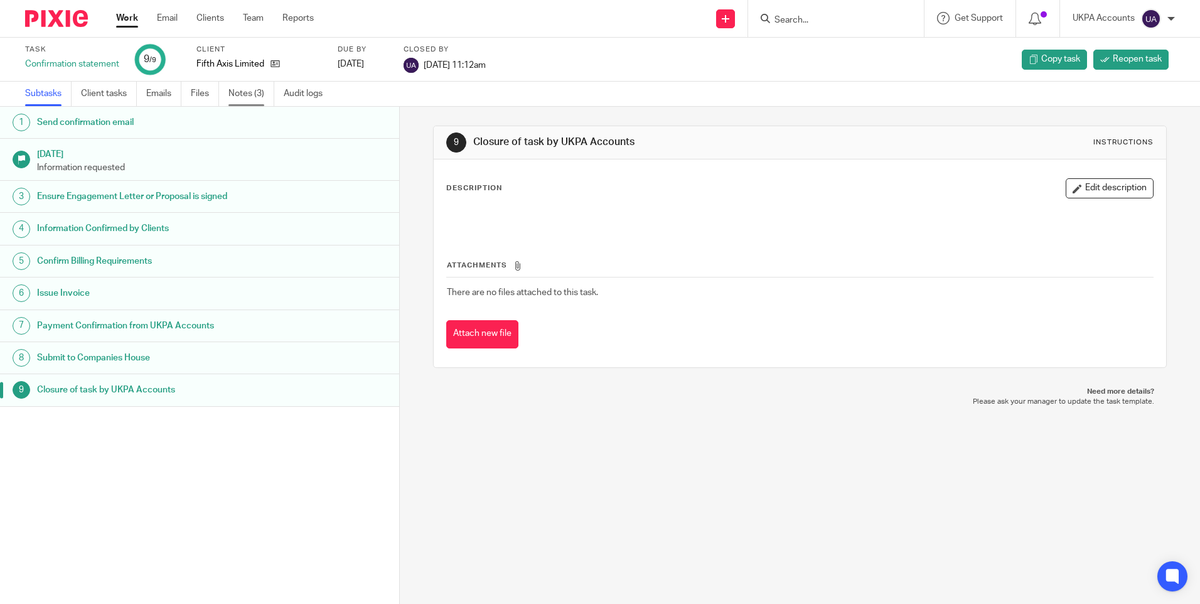
click at [257, 94] on link "Notes (3)" at bounding box center [251, 94] width 46 height 24
